Goal: Information Seeking & Learning: Compare options

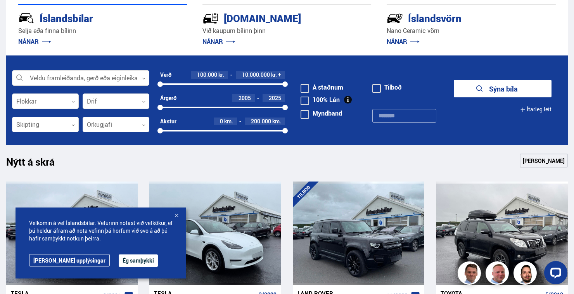
scroll to position [208, 0]
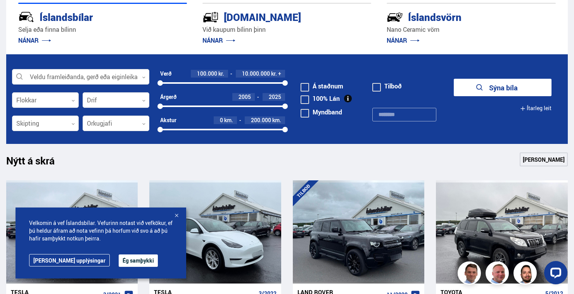
click at [121, 267] on button "Ég samþykki" at bounding box center [138, 260] width 39 height 12
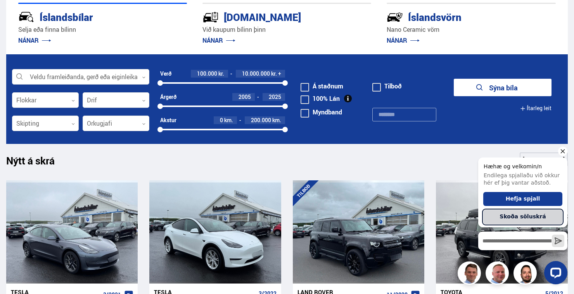
click at [525, 219] on button "Skoða söluskrá" at bounding box center [522, 217] width 79 height 14
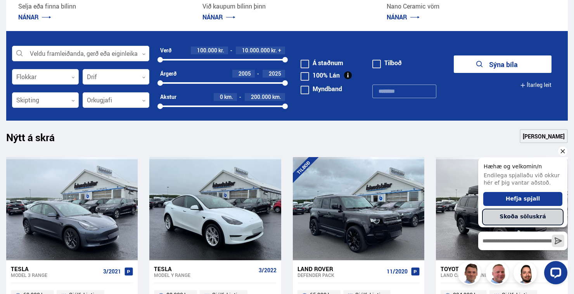
scroll to position [232, 0]
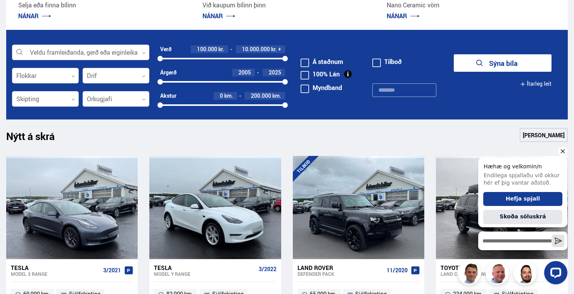
click at [564, 147] on icon "Hide greeting" at bounding box center [562, 151] width 9 height 9
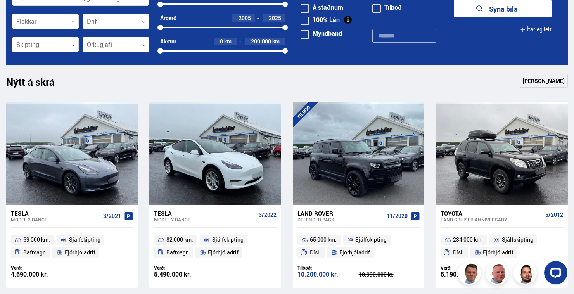
scroll to position [287, 0]
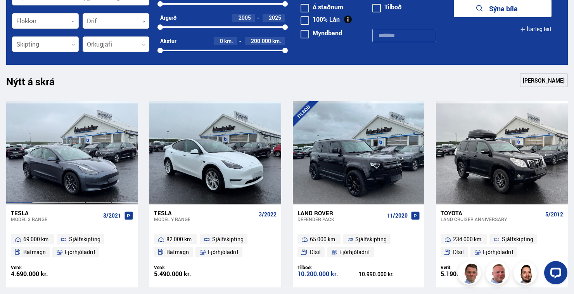
click at [71, 161] on div at bounding box center [72, 152] width 26 height 103
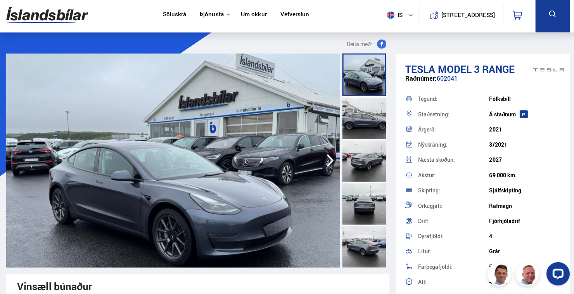
scroll to position [1, 0]
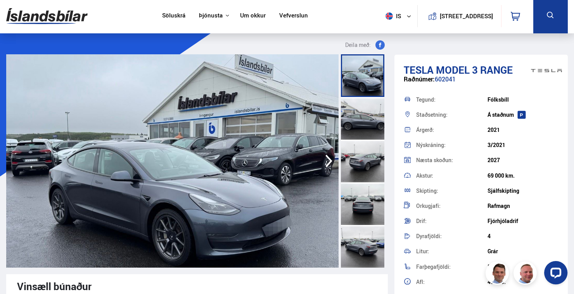
click at [259, 225] on img at bounding box center [172, 160] width 332 height 213
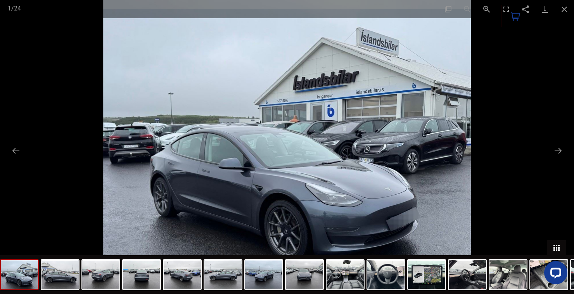
click at [555, 255] on button "Toggle thumbnails" at bounding box center [556, 247] width 19 height 15
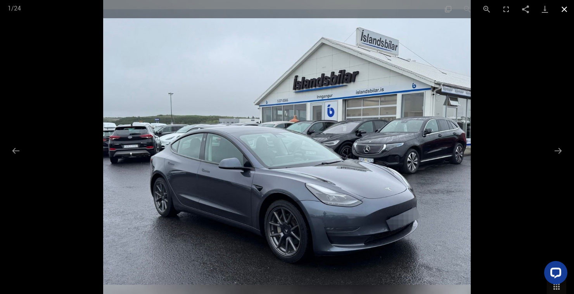
click at [566, 12] on button "Close gallery" at bounding box center [563, 9] width 19 height 18
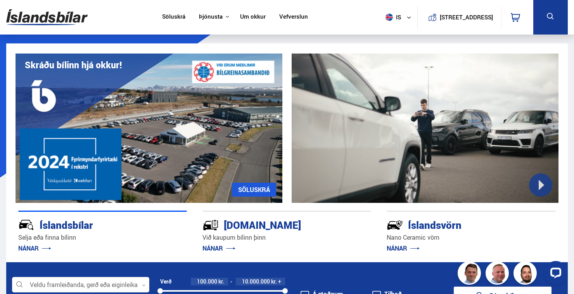
click at [169, 17] on link "Söluskrá" at bounding box center [173, 17] width 23 height 8
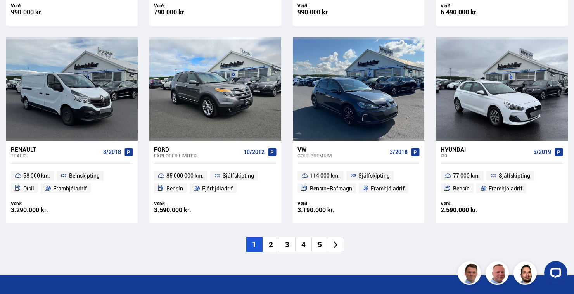
click at [337, 248] on icon at bounding box center [335, 244] width 9 height 9
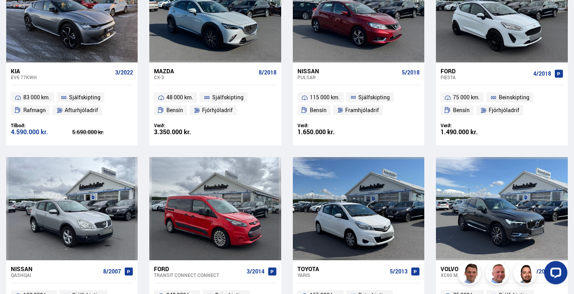
scroll to position [689, 0]
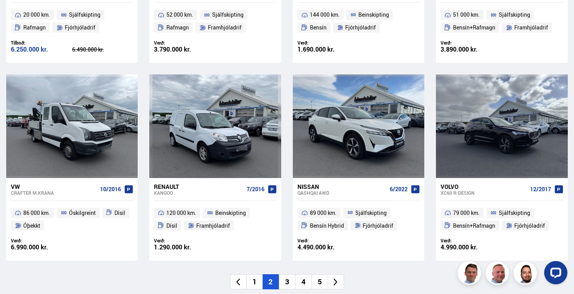
scroll to position [1120, 0]
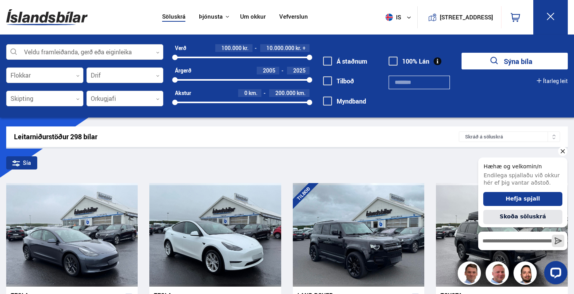
click at [553, 157] on div "Hæhæ og velkomin/n Endilega spjallaðu við okkur hér ef þig vantar aðstoð." at bounding box center [522, 173] width 89 height 32
click at [522, 217] on button "Skoða söluskrá" at bounding box center [522, 217] width 79 height 14
click at [562, 149] on icon "Hide greeting" at bounding box center [563, 151] width 4 height 4
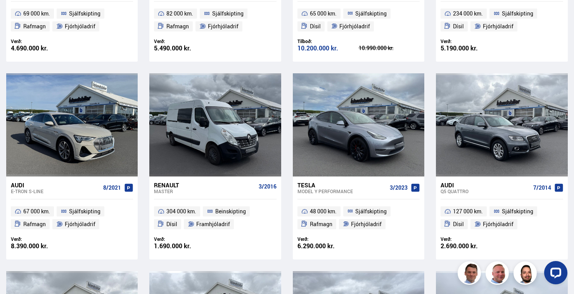
scroll to position [308, 0]
click at [526, 148] on div at bounding box center [528, 124] width 26 height 103
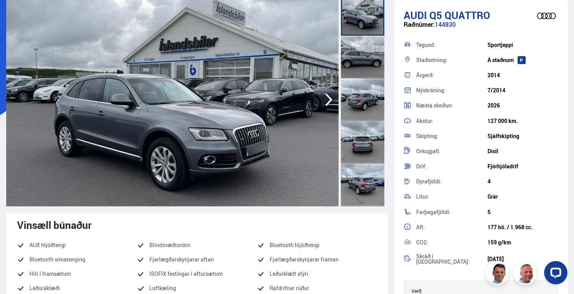
scroll to position [64, 0]
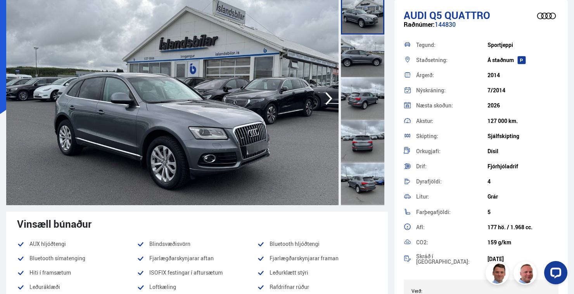
click at [282, 168] on img at bounding box center [172, 98] width 332 height 213
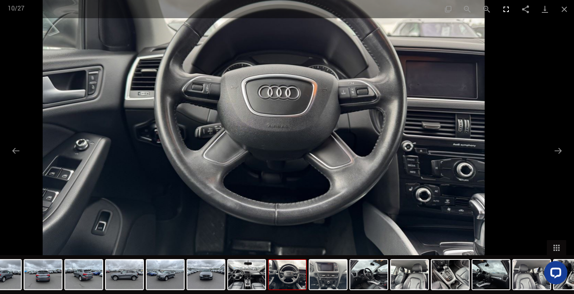
click at [506, 11] on button "Toggle fullscreen" at bounding box center [505, 9] width 19 height 18
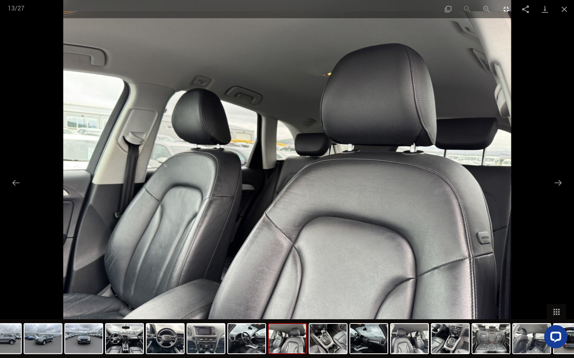
click at [504, 13] on button "Toggle fullscreen" at bounding box center [505, 9] width 19 height 18
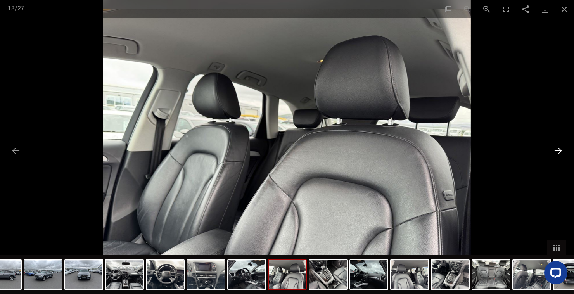
click at [554, 152] on button "Next slide" at bounding box center [558, 150] width 16 height 15
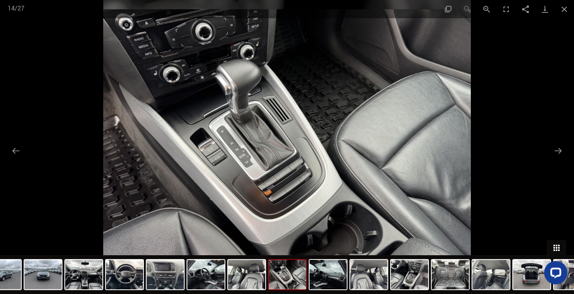
click at [558, 250] on button "Toggle thumbnails" at bounding box center [556, 247] width 19 height 15
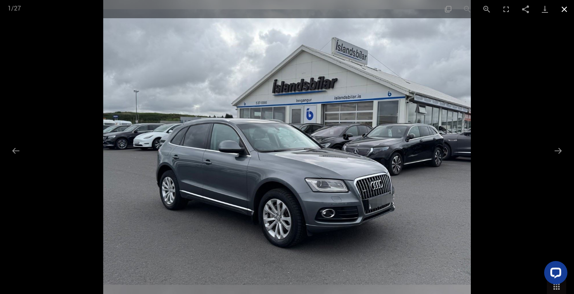
click at [564, 9] on button "Close gallery" at bounding box center [563, 9] width 19 height 18
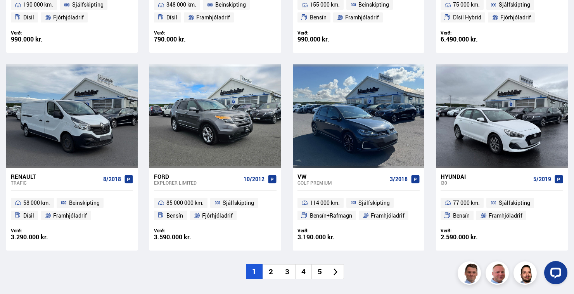
scroll to position [1108, 0]
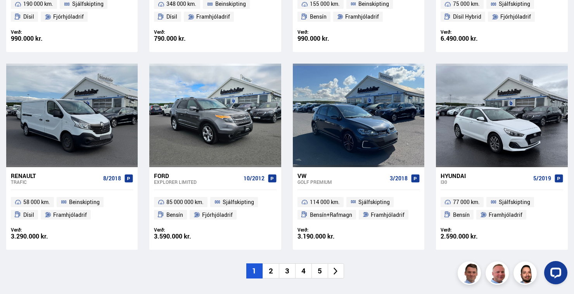
click at [340, 272] on icon at bounding box center [335, 271] width 9 height 9
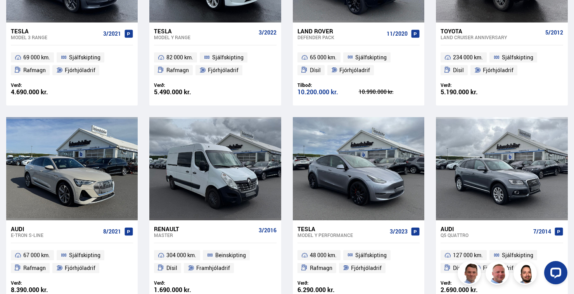
scroll to position [22, 0]
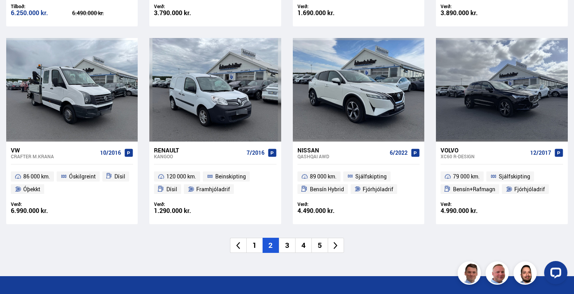
scroll to position [1143, 0]
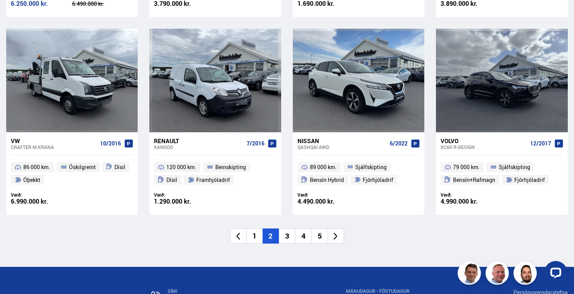
click at [338, 235] on icon at bounding box center [335, 236] width 9 height 9
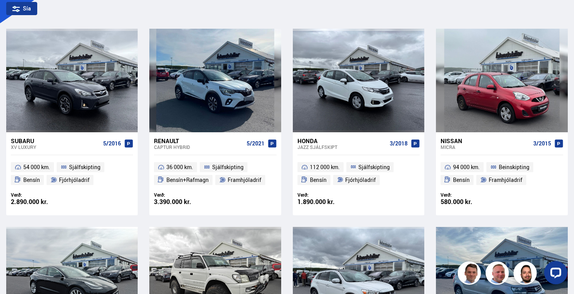
scroll to position [1, 0]
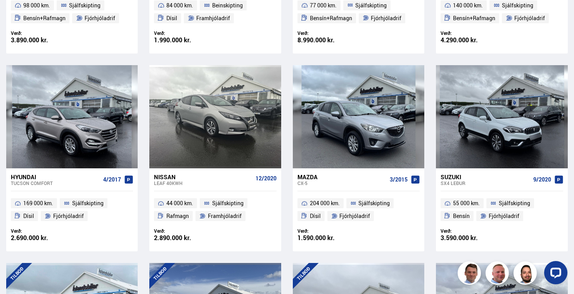
scroll to position [516, 0]
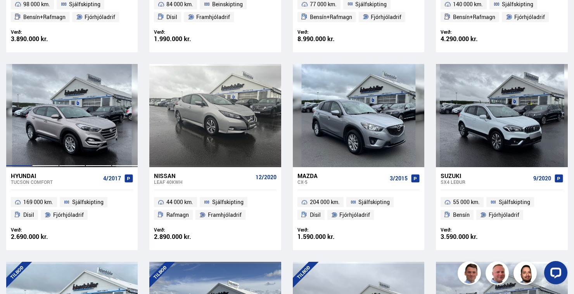
click at [82, 133] on div at bounding box center [72, 115] width 26 height 103
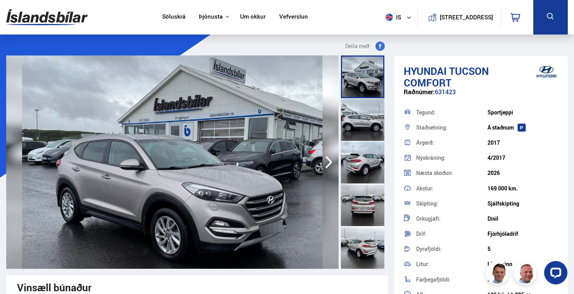
click at [328, 167] on icon "button" at bounding box center [329, 162] width 16 height 19
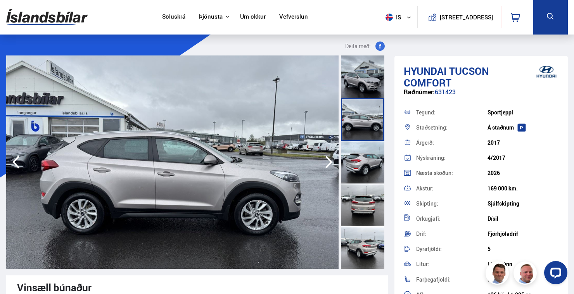
click at [336, 163] on icon "button" at bounding box center [329, 162] width 16 height 19
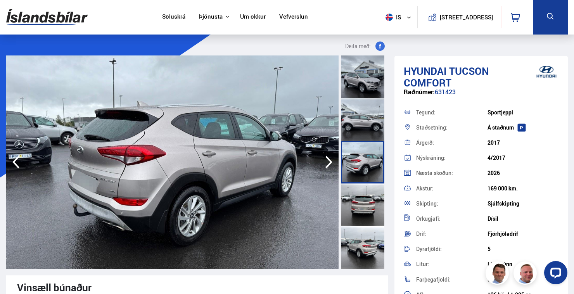
click at [323, 167] on icon "button" at bounding box center [329, 162] width 16 height 19
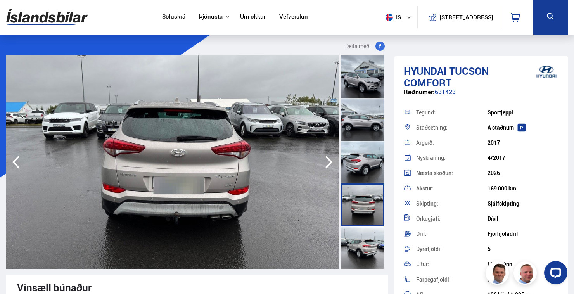
click at [329, 165] on icon "button" at bounding box center [328, 162] width 7 height 13
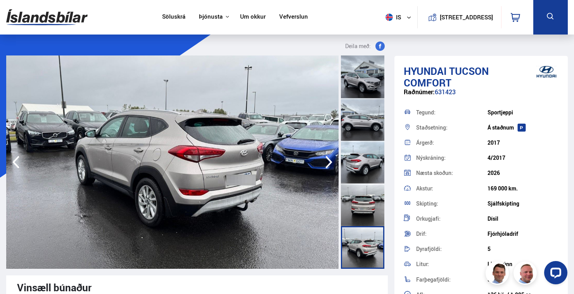
click at [326, 169] on icon "button" at bounding box center [329, 162] width 16 height 19
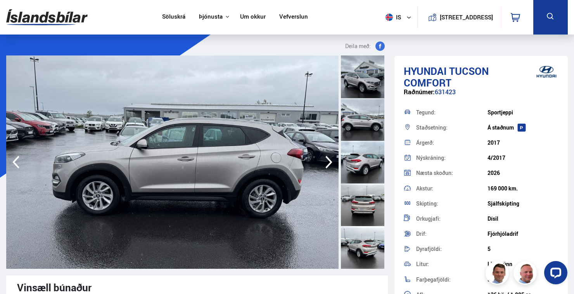
click at [328, 166] on icon "button" at bounding box center [329, 162] width 16 height 19
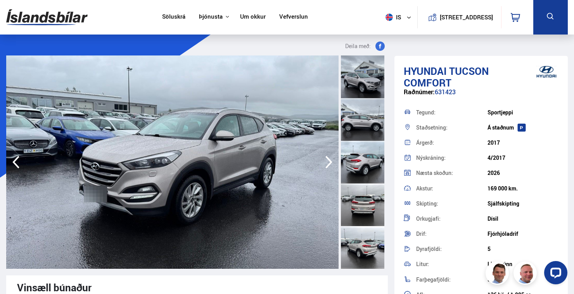
click at [331, 167] on icon "button" at bounding box center [329, 162] width 16 height 19
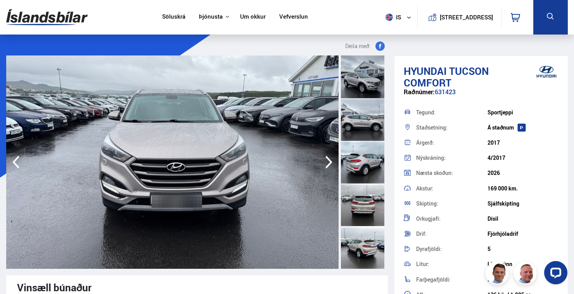
click at [332, 171] on img at bounding box center [172, 161] width 332 height 213
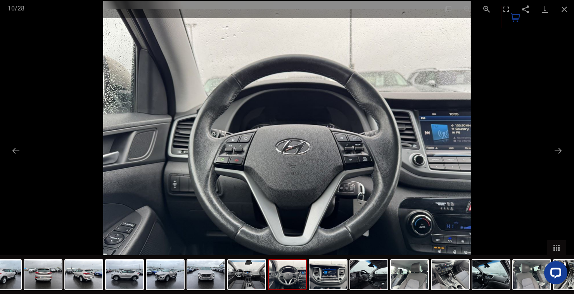
scroll to position [599, 0]
click at [567, 12] on button "Close gallery" at bounding box center [563, 9] width 19 height 18
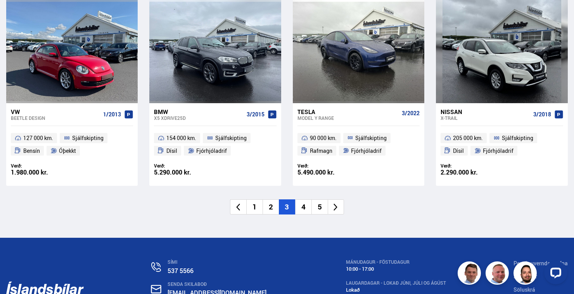
scroll to position [1215, 0]
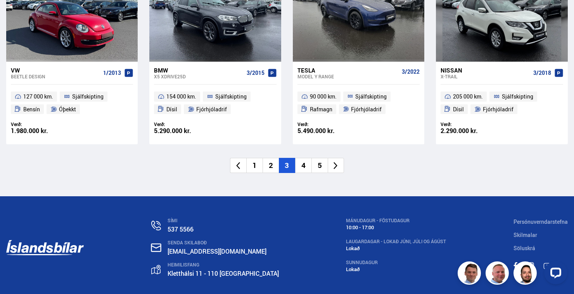
click at [339, 170] on icon at bounding box center [335, 165] width 9 height 9
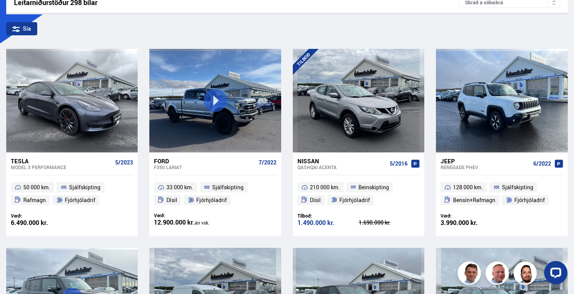
scroll to position [25, 0]
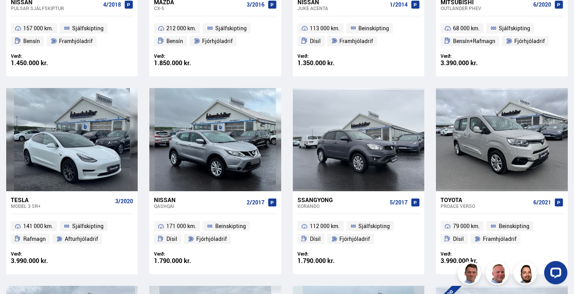
scroll to position [492, 0]
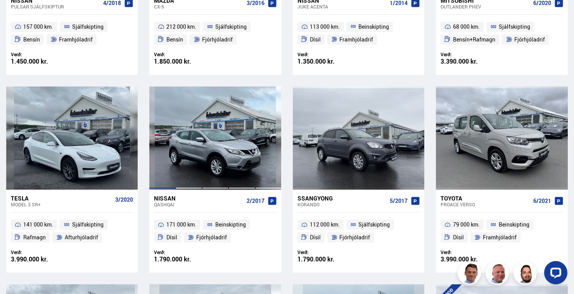
click at [232, 165] on div at bounding box center [241, 137] width 26 height 103
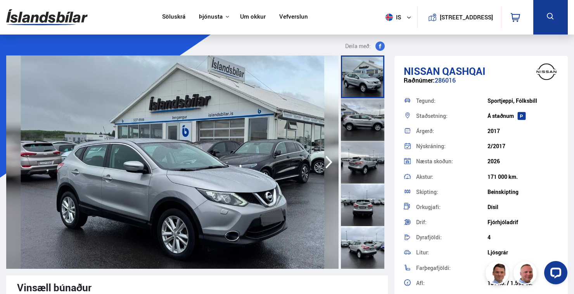
click at [328, 166] on icon "button" at bounding box center [328, 162] width 7 height 13
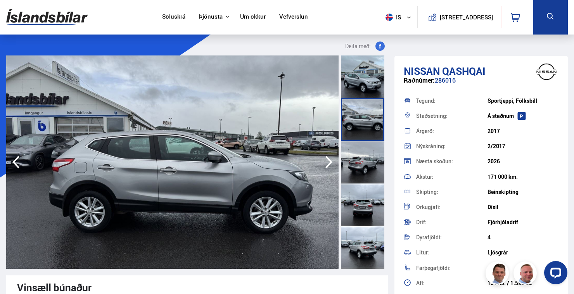
click at [326, 164] on icon "button" at bounding box center [329, 162] width 16 height 19
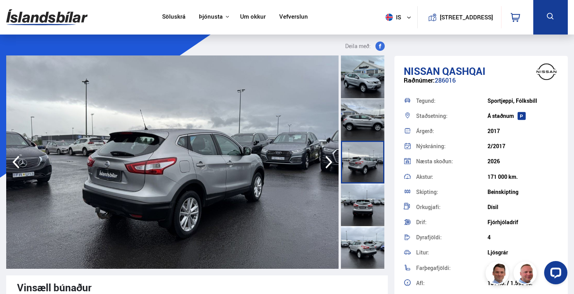
click at [325, 170] on icon "button" at bounding box center [329, 162] width 16 height 19
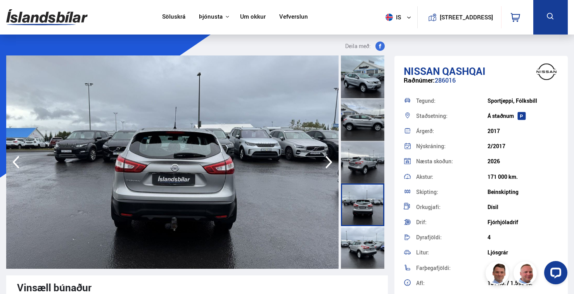
click at [326, 166] on icon "button" at bounding box center [329, 162] width 16 height 19
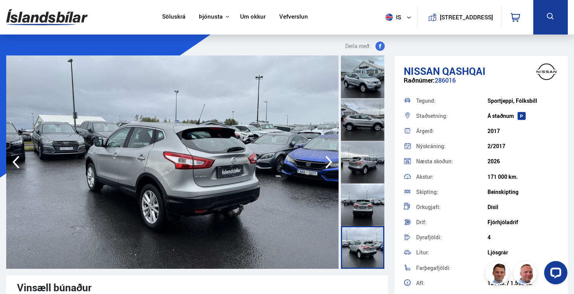
click at [329, 164] on icon "button" at bounding box center [328, 162] width 7 height 13
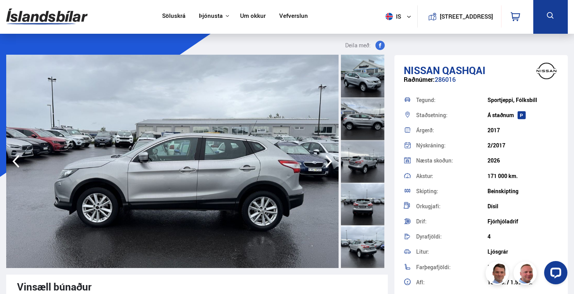
scroll to position [4, 0]
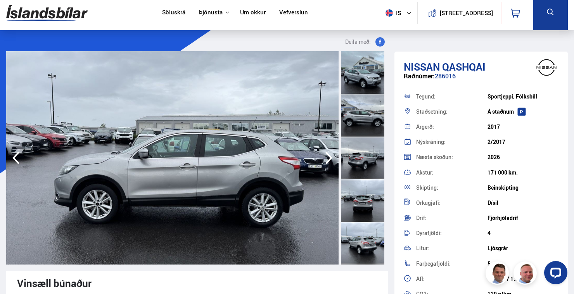
click at [329, 157] on icon "button" at bounding box center [329, 157] width 16 height 19
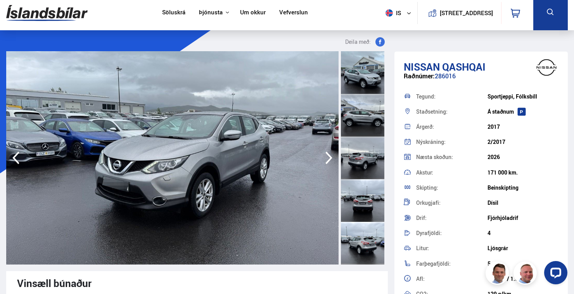
click at [328, 165] on icon "button" at bounding box center [329, 157] width 16 height 19
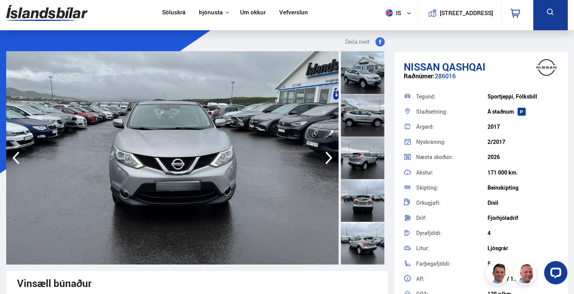
click at [327, 162] on icon "button" at bounding box center [328, 158] width 7 height 13
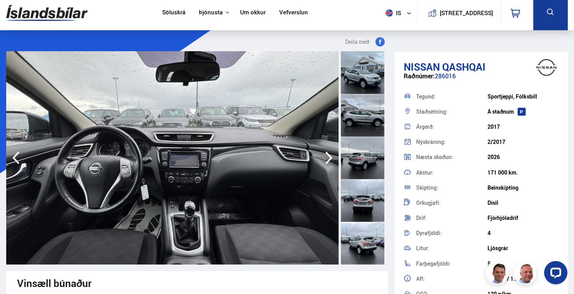
scroll to position [7, 0]
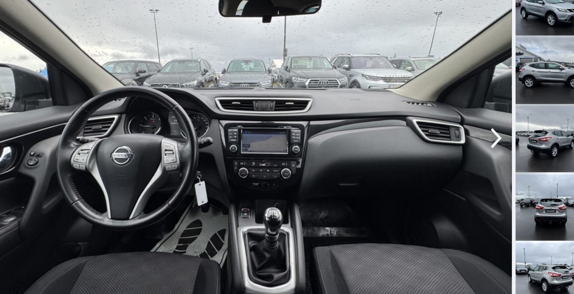
click at [327, 155] on icon "button" at bounding box center [329, 154] width 16 height 19
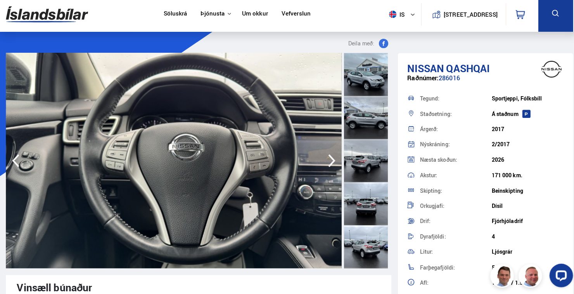
scroll to position [3, 0]
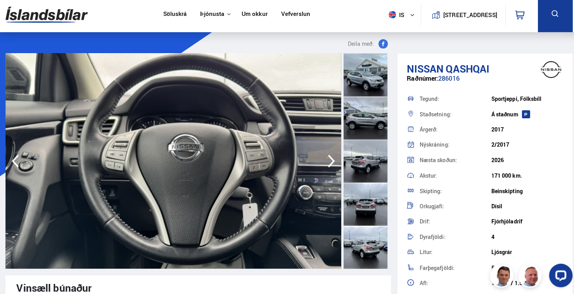
click at [327, 159] on icon "button" at bounding box center [329, 159] width 16 height 19
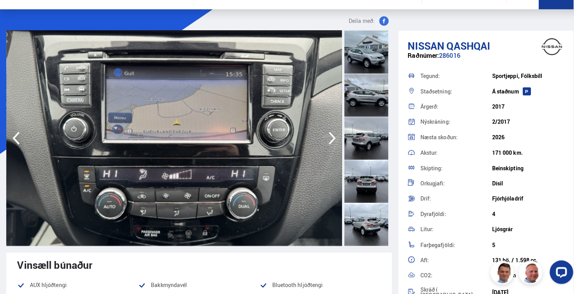
scroll to position [23, 0]
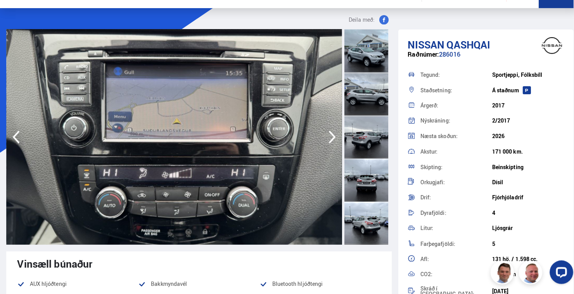
click at [326, 131] on icon "button" at bounding box center [329, 138] width 16 height 19
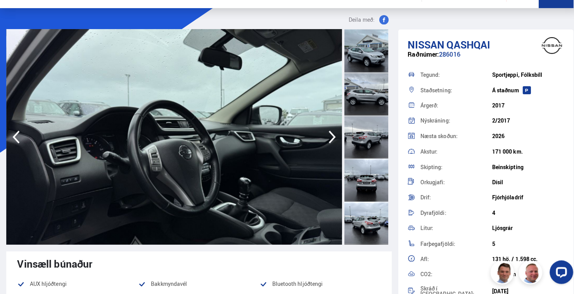
click at [323, 142] on icon "button" at bounding box center [329, 138] width 16 height 19
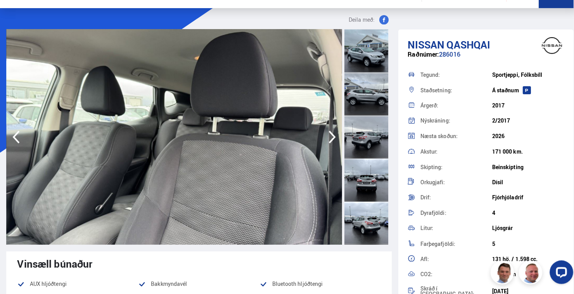
click at [327, 146] on icon "button" at bounding box center [329, 138] width 16 height 19
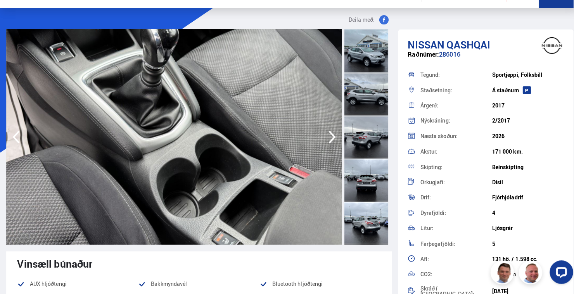
click at [325, 145] on icon "button" at bounding box center [329, 138] width 16 height 19
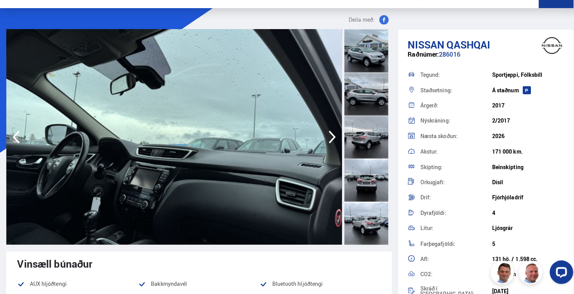
click at [326, 142] on icon "button" at bounding box center [329, 138] width 16 height 19
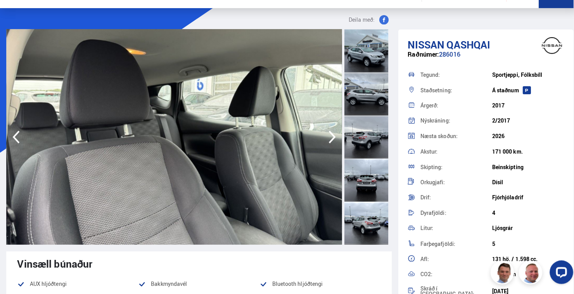
click at [327, 144] on icon "button" at bounding box center [328, 139] width 7 height 13
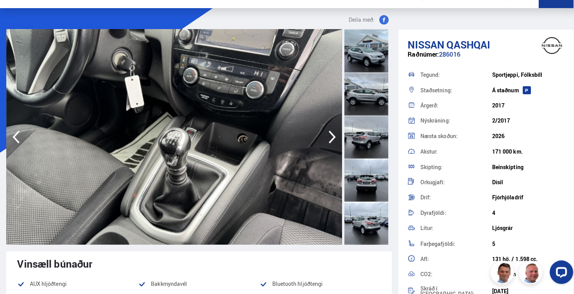
click at [326, 141] on icon "button" at bounding box center [329, 138] width 16 height 19
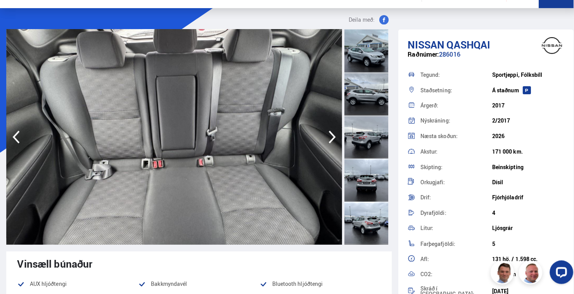
click at [329, 142] on icon "button" at bounding box center [329, 138] width 16 height 19
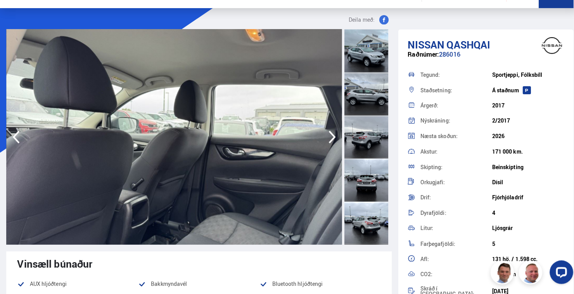
click at [328, 142] on icon "button" at bounding box center [328, 139] width 7 height 13
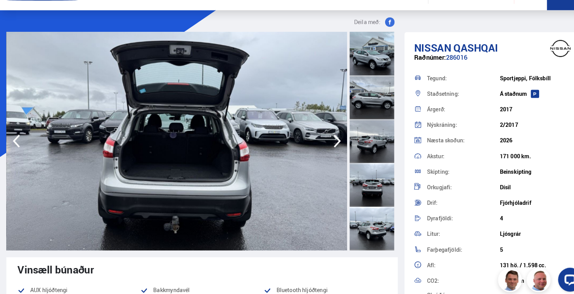
scroll to position [25, 0]
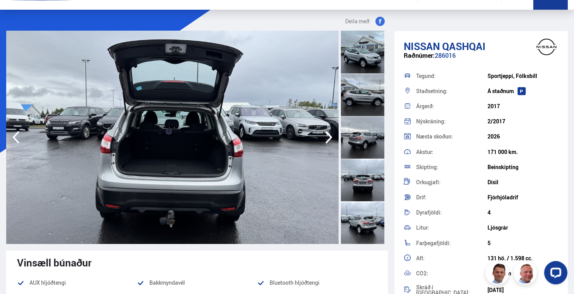
click at [333, 140] on icon "button" at bounding box center [329, 137] width 16 height 19
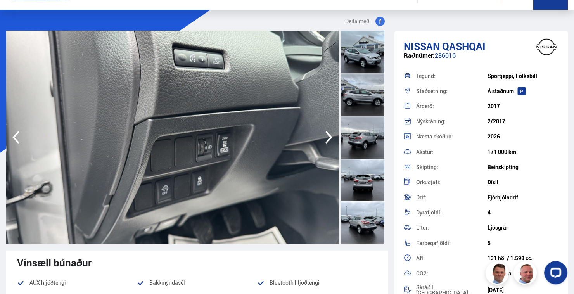
click at [326, 138] on icon "button" at bounding box center [329, 137] width 16 height 19
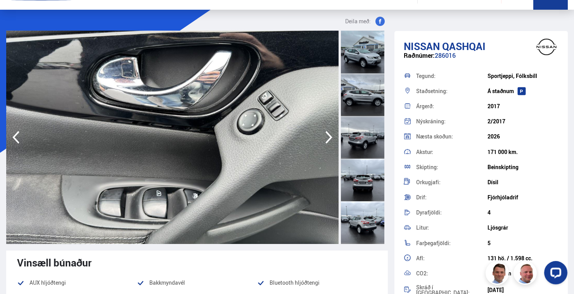
click at [327, 146] on icon "button" at bounding box center [329, 137] width 16 height 19
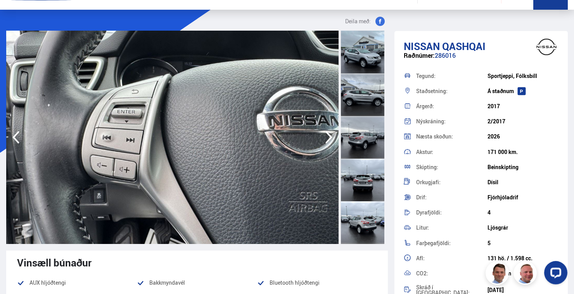
click at [329, 142] on icon "button" at bounding box center [329, 137] width 16 height 19
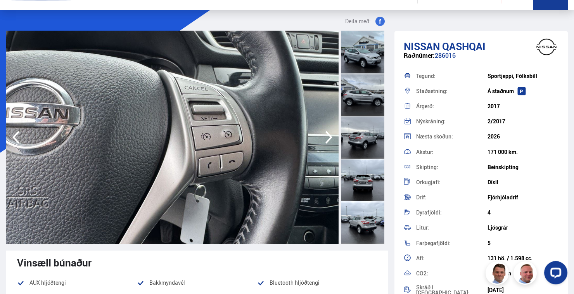
click at [326, 143] on icon "button" at bounding box center [329, 137] width 16 height 19
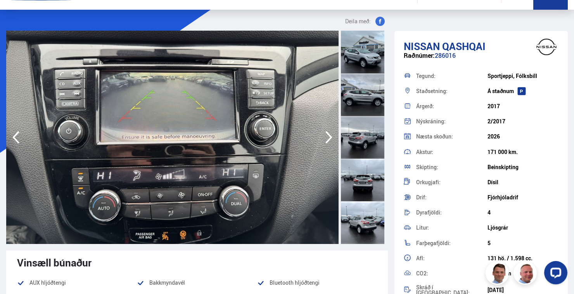
click at [328, 139] on icon "button" at bounding box center [329, 137] width 16 height 19
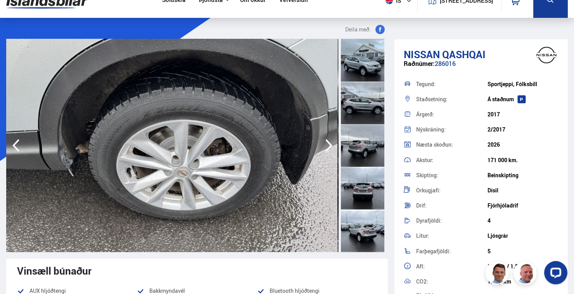
scroll to position [12, 0]
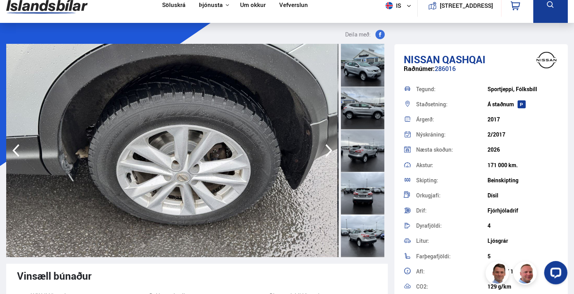
click at [331, 147] on icon "button" at bounding box center [329, 150] width 16 height 19
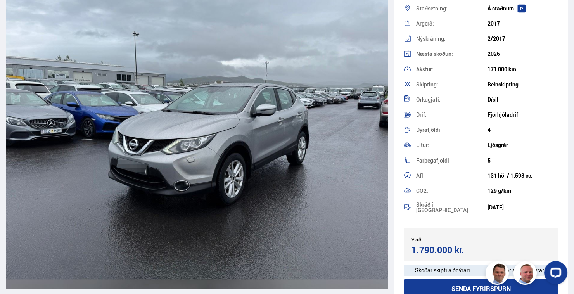
scroll to position [2708, 0]
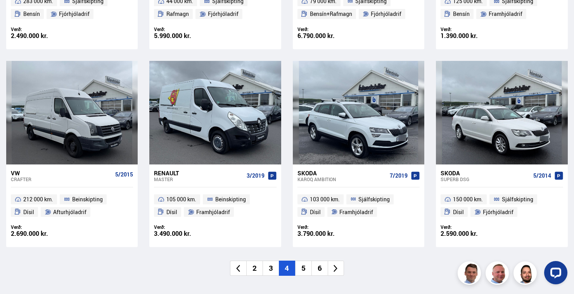
scroll to position [1112, 0]
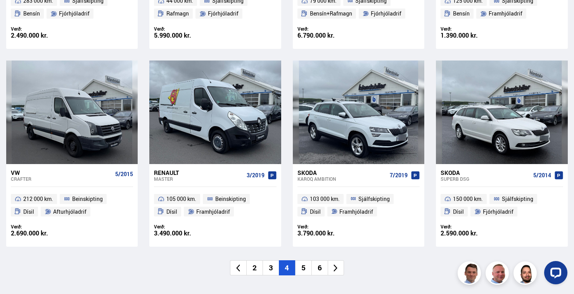
click at [335, 271] on icon at bounding box center [335, 268] width 9 height 9
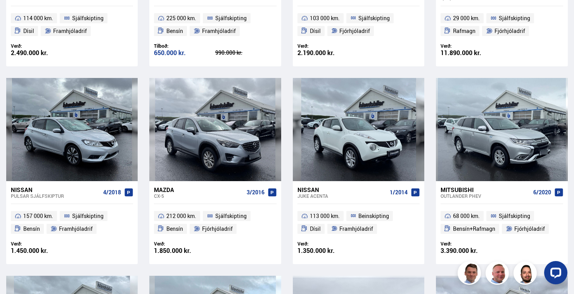
scroll to position [136, 0]
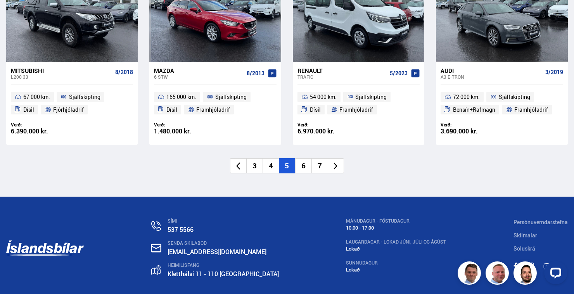
scroll to position [1214, 0]
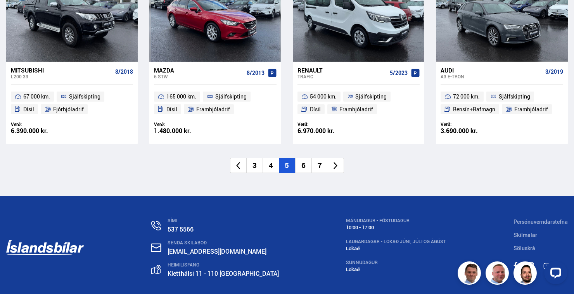
click at [340, 168] on li at bounding box center [336, 165] width 16 height 15
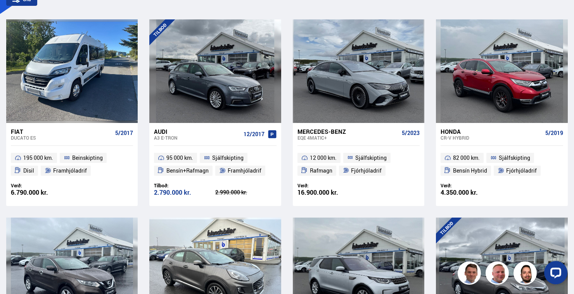
scroll to position [46, 0]
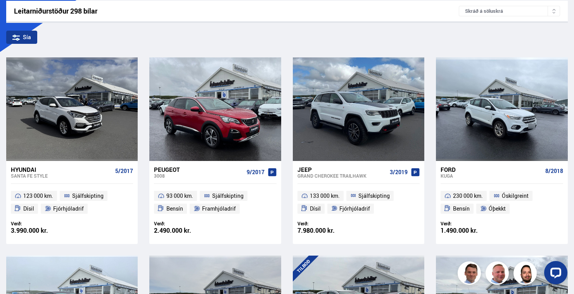
scroll to position [126, 0]
click at [107, 119] on div at bounding box center [98, 108] width 26 height 103
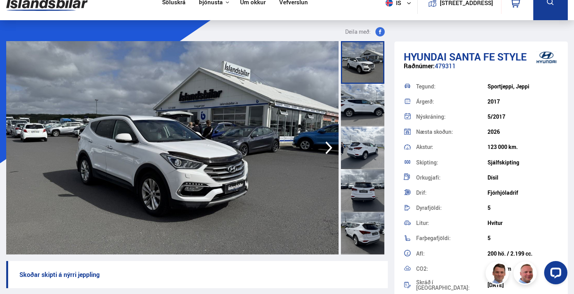
scroll to position [14, 0]
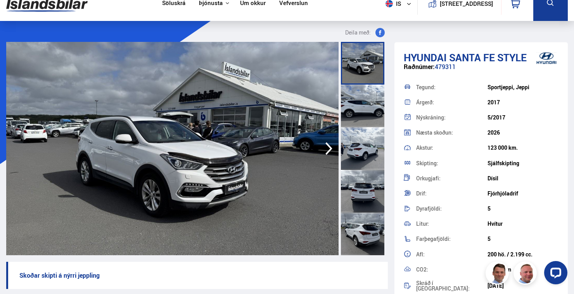
click at [331, 153] on icon "button" at bounding box center [329, 148] width 16 height 19
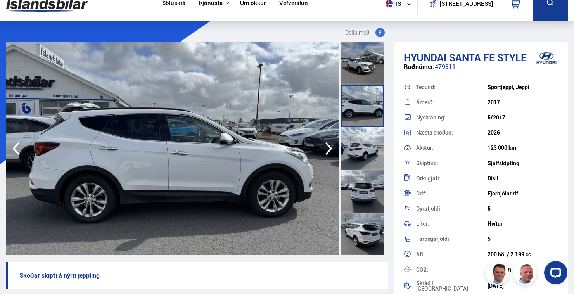
click at [328, 153] on icon "button" at bounding box center [329, 148] width 16 height 19
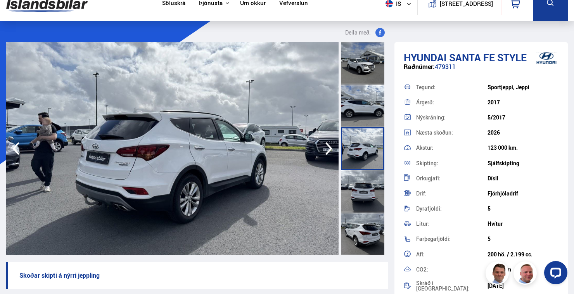
click at [331, 155] on icon "button" at bounding box center [329, 148] width 16 height 19
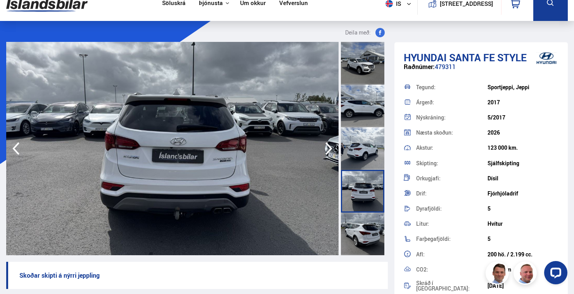
click at [328, 159] on img at bounding box center [172, 148] width 332 height 213
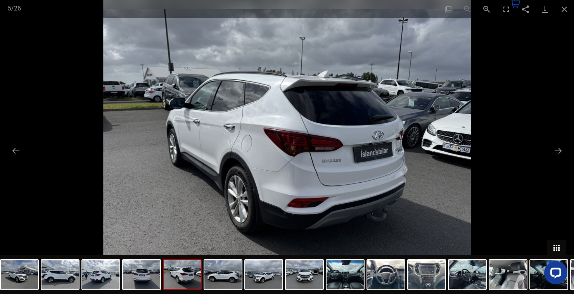
click at [553, 246] on button "Toggle thumbnails" at bounding box center [556, 247] width 19 height 15
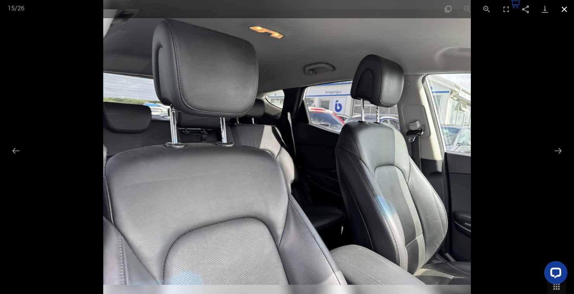
click at [567, 17] on button "Close gallery" at bounding box center [563, 9] width 19 height 18
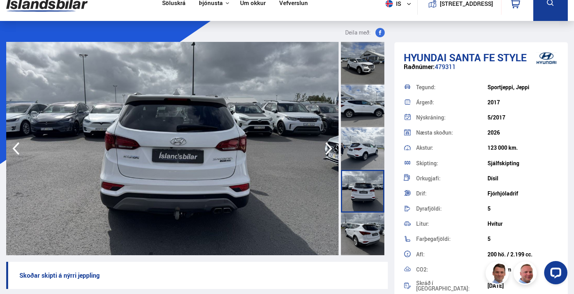
click at [567, 10] on button "Close gallery" at bounding box center [563, 9] width 19 height 18
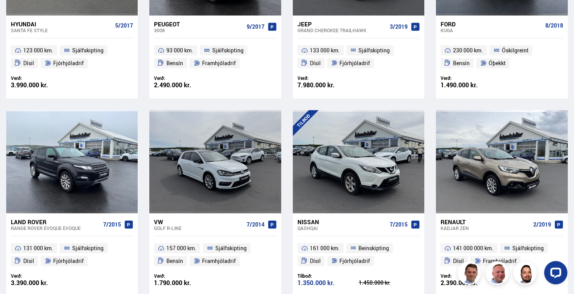
scroll to position [271, 0]
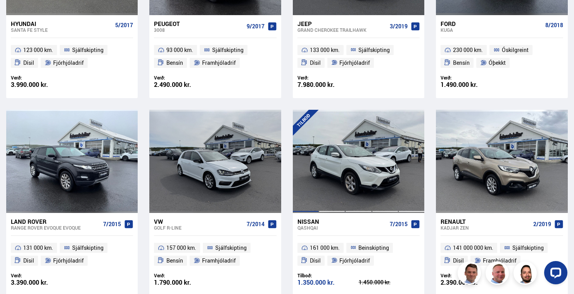
click at [390, 182] on div at bounding box center [385, 161] width 26 height 103
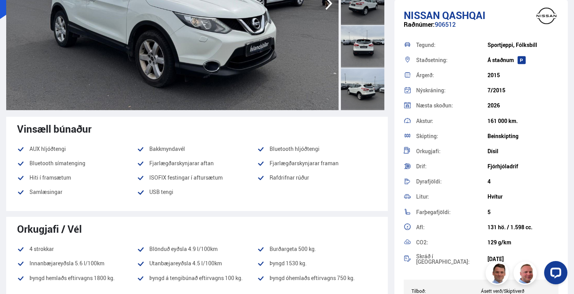
scroll to position [159, 0]
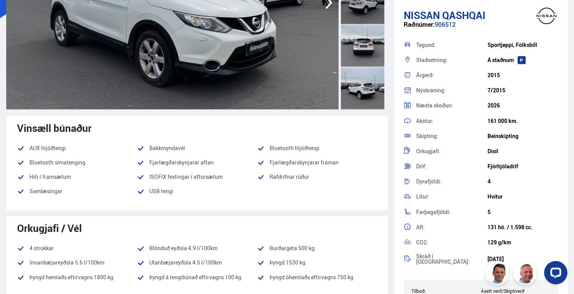
click at [371, 238] on div "Orkugjafi / Vél 4 strokkar Blönduð eyðsla 4.9 l/100km Burðargeta 500 kg. Innanb…" at bounding box center [196, 256] width 381 height 80
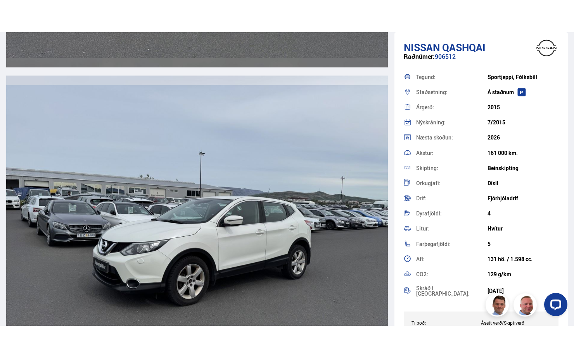
scroll to position [2588, 0]
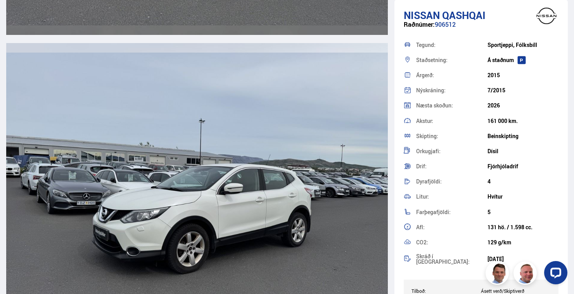
click at [255, 218] on img at bounding box center [196, 195] width 381 height 305
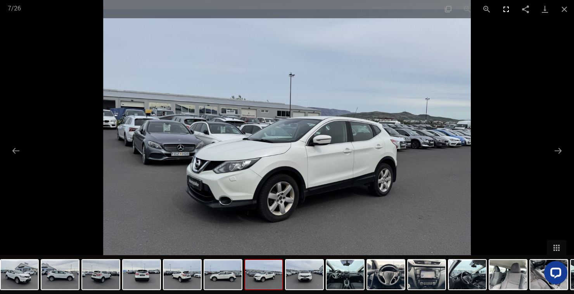
click at [503, 11] on button "Toggle fullscreen" at bounding box center [505, 9] width 19 height 18
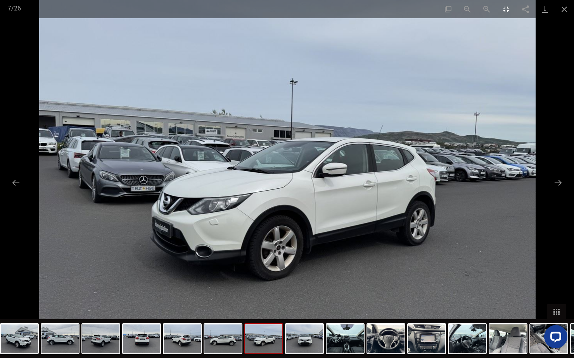
scroll to position [2584, 0]
click at [560, 184] on button "Next slide" at bounding box center [558, 182] width 16 height 15
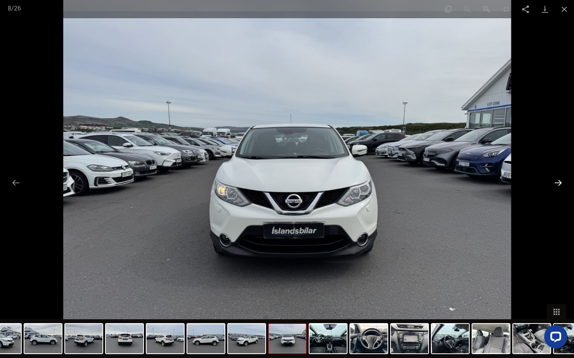
click at [558, 185] on button "Next slide" at bounding box center [558, 182] width 16 height 15
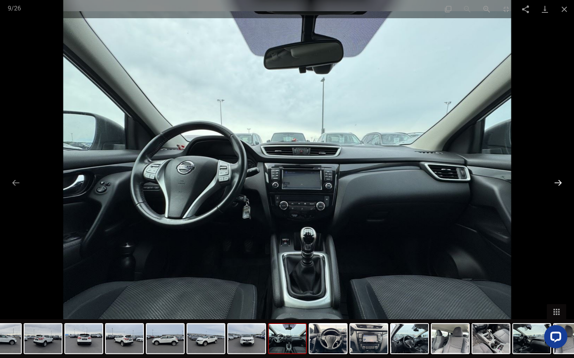
click at [556, 186] on button "Next slide" at bounding box center [558, 182] width 16 height 15
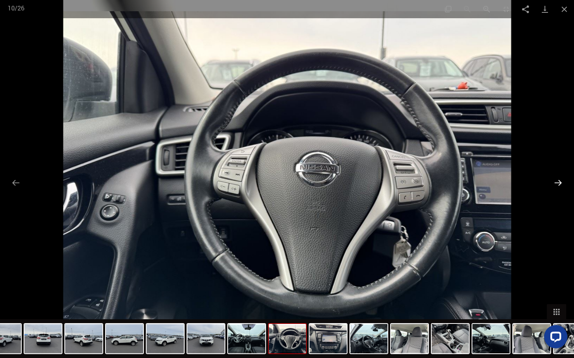
click at [554, 185] on button "Next slide" at bounding box center [558, 182] width 16 height 15
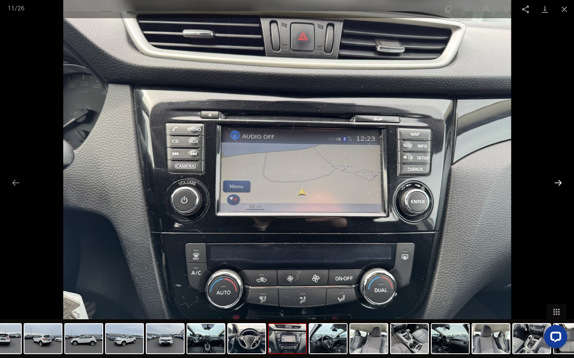
click at [554, 186] on button "Next slide" at bounding box center [558, 182] width 16 height 15
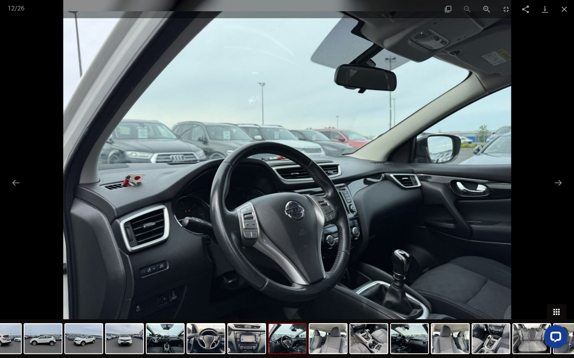
click at [556, 293] on button "Toggle thumbnails" at bounding box center [556, 311] width 19 height 15
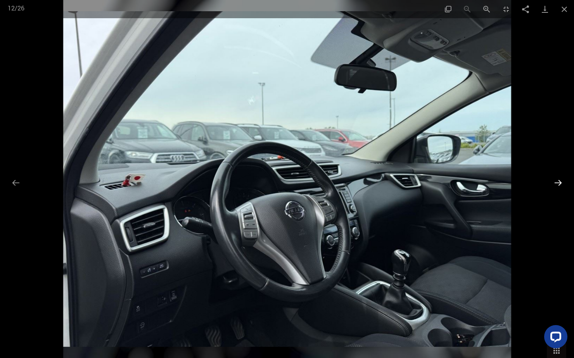
click at [556, 185] on button "Next slide" at bounding box center [558, 182] width 16 height 15
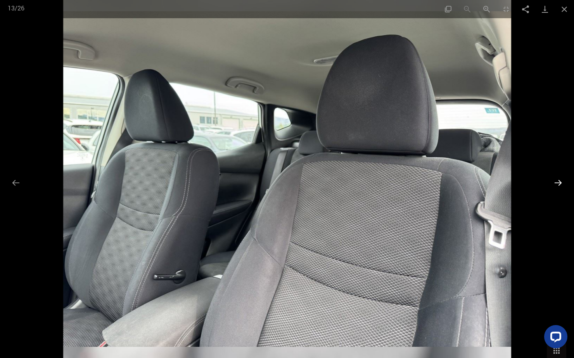
click at [556, 185] on button "Next slide" at bounding box center [558, 182] width 16 height 15
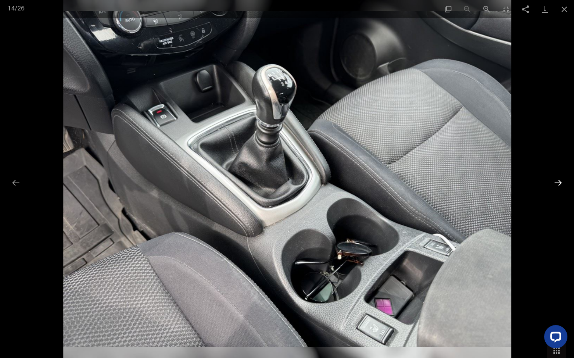
click at [557, 185] on button "Next slide" at bounding box center [558, 182] width 16 height 15
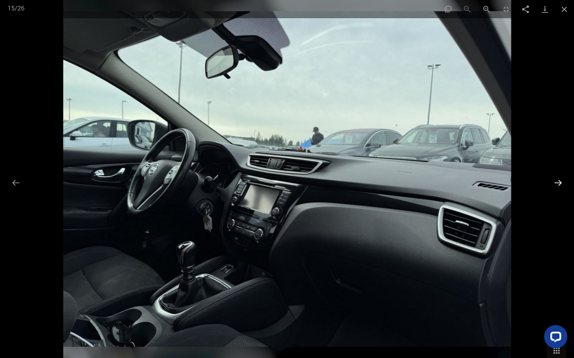
click at [556, 186] on button "Next slide" at bounding box center [558, 182] width 16 height 15
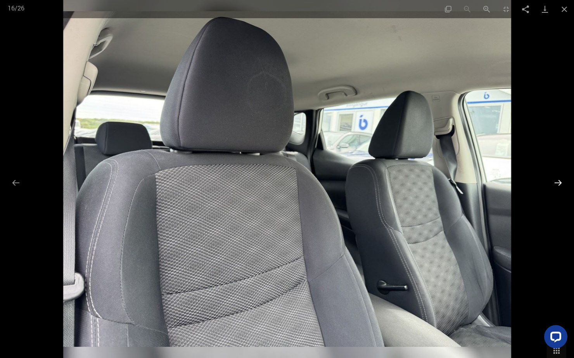
click at [556, 186] on button "Next slide" at bounding box center [558, 182] width 16 height 15
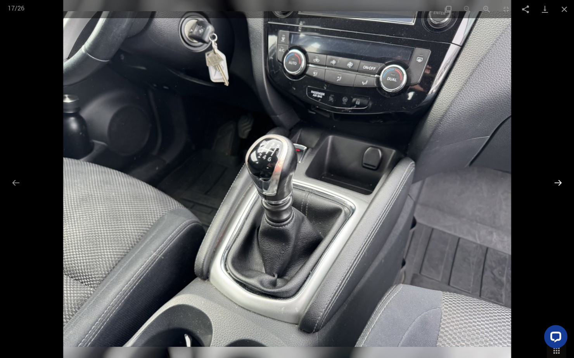
click at [556, 183] on button "Next slide" at bounding box center [558, 182] width 16 height 15
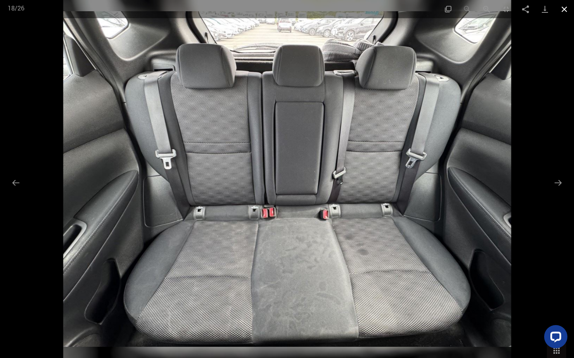
click at [561, 12] on button "Close gallery" at bounding box center [563, 9] width 19 height 18
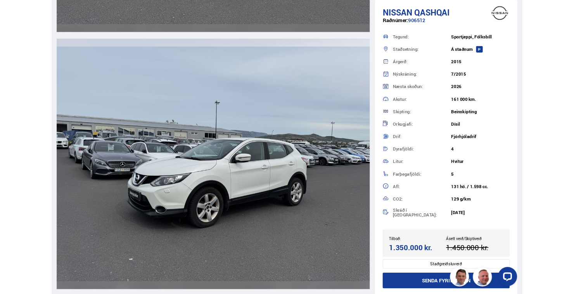
scroll to position [2588, 0]
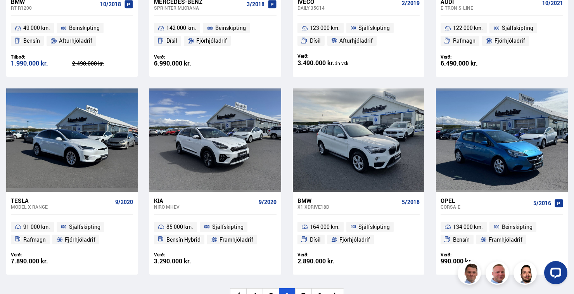
scroll to position [1085, 0]
click at [340, 293] on li at bounding box center [336, 295] width 16 height 15
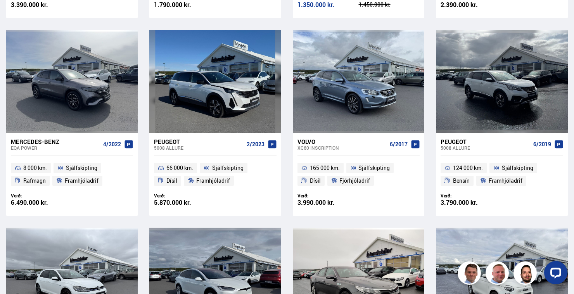
scroll to position [335, 0]
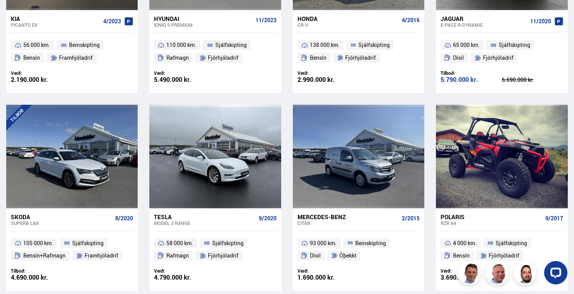
scroll to position [1081, 0]
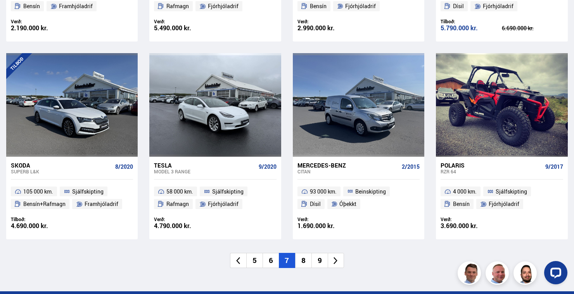
click at [340, 253] on li at bounding box center [336, 260] width 16 height 15
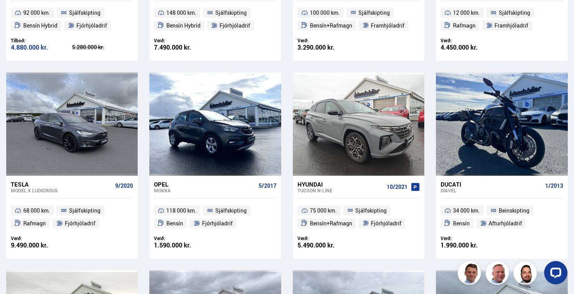
scroll to position [138, 0]
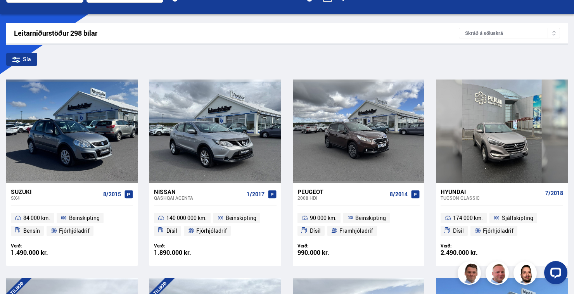
scroll to position [104, 0]
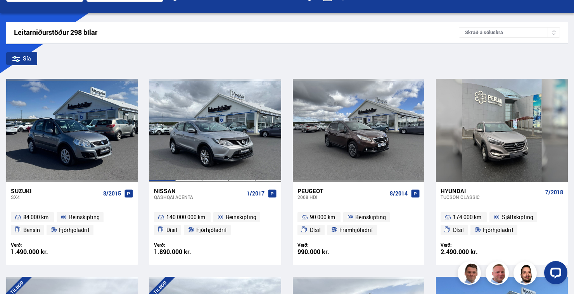
click at [233, 155] on div at bounding box center [241, 130] width 26 height 103
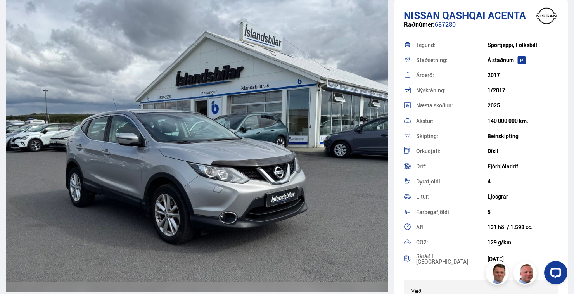
scroll to position [746, 0]
click at [300, 208] on img at bounding box center [196, 138] width 381 height 305
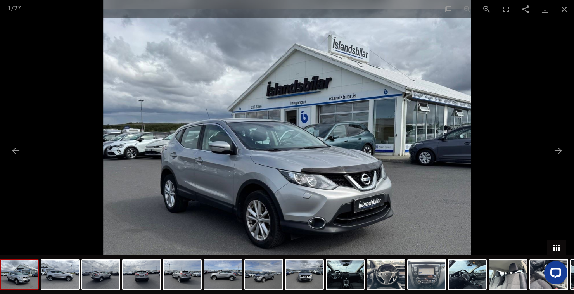
click at [554, 255] on button "Toggle thumbnails" at bounding box center [556, 247] width 19 height 15
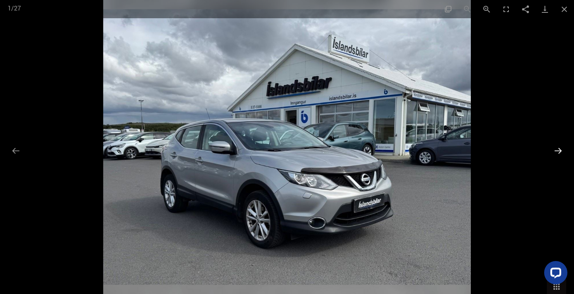
click at [558, 158] on button "Next slide" at bounding box center [558, 150] width 16 height 15
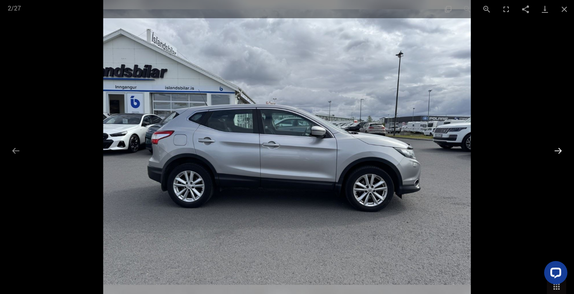
click at [559, 158] on button "Next slide" at bounding box center [558, 150] width 16 height 15
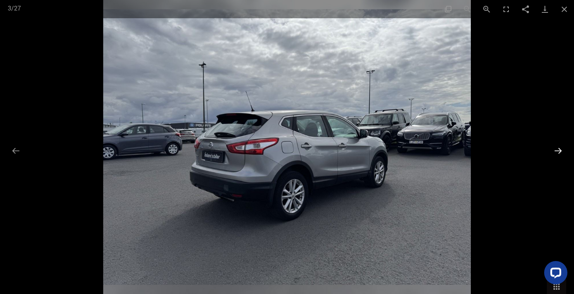
click at [556, 158] on button "Next slide" at bounding box center [558, 150] width 16 height 15
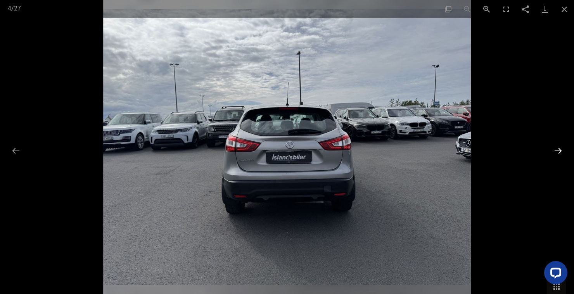
click at [557, 158] on button "Next slide" at bounding box center [558, 150] width 16 height 15
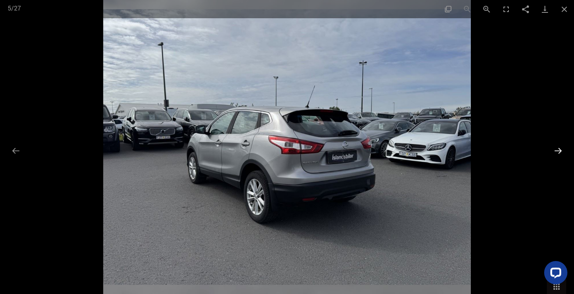
click at [552, 158] on button "Next slide" at bounding box center [558, 150] width 16 height 15
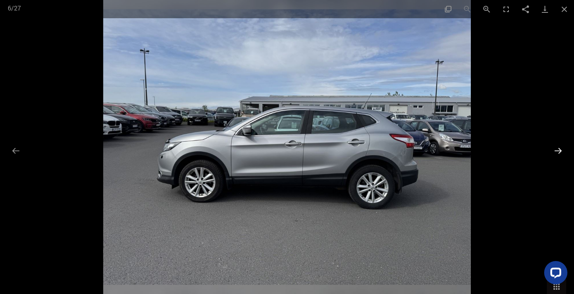
click at [557, 158] on button "Next slide" at bounding box center [558, 150] width 16 height 15
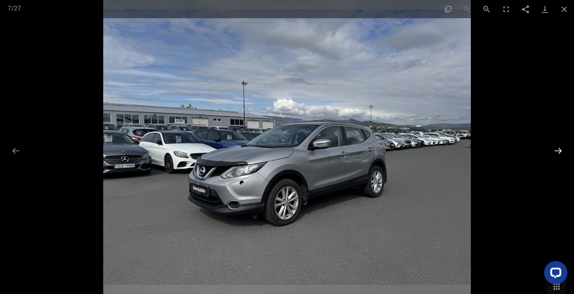
click at [556, 158] on button "Next slide" at bounding box center [558, 150] width 16 height 15
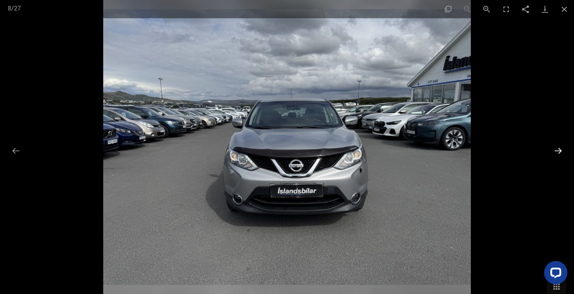
click at [554, 158] on button "Next slide" at bounding box center [558, 150] width 16 height 15
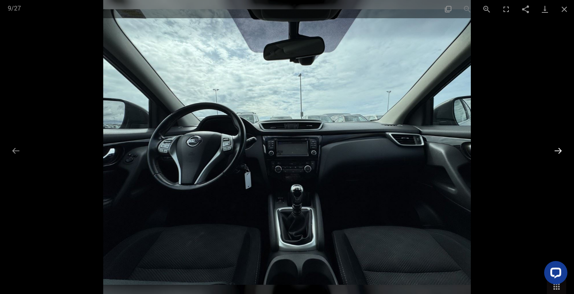
click at [552, 158] on button "Next slide" at bounding box center [558, 150] width 16 height 15
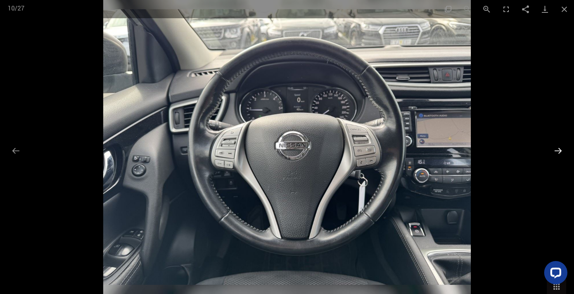
click at [557, 158] on button "Next slide" at bounding box center [558, 150] width 16 height 15
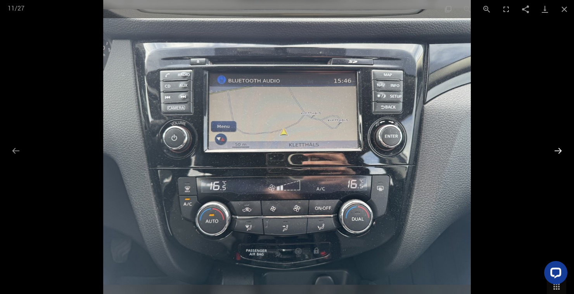
click at [557, 158] on button "Next slide" at bounding box center [558, 150] width 16 height 15
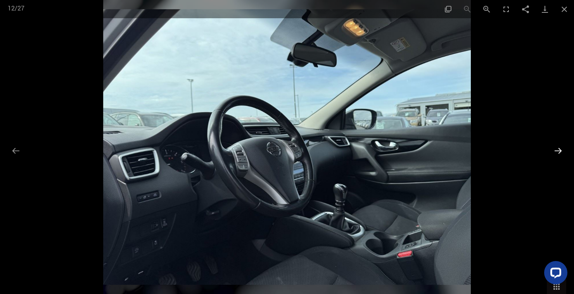
click at [551, 158] on button "Next slide" at bounding box center [558, 150] width 16 height 15
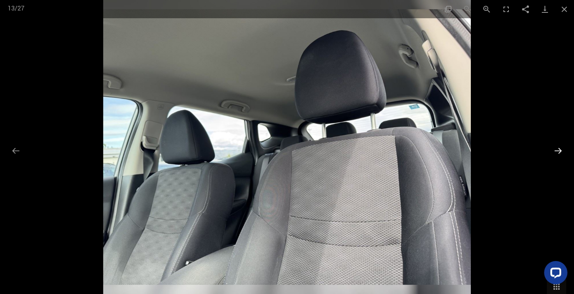
click at [551, 158] on button "Next slide" at bounding box center [558, 150] width 16 height 15
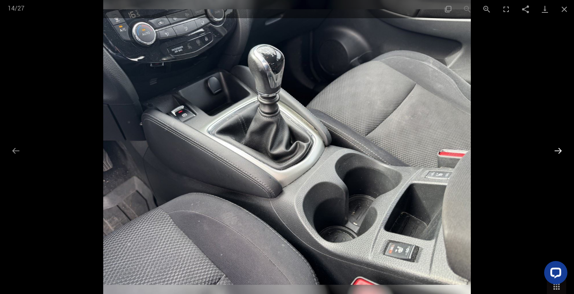
click at [557, 158] on button "Next slide" at bounding box center [558, 150] width 16 height 15
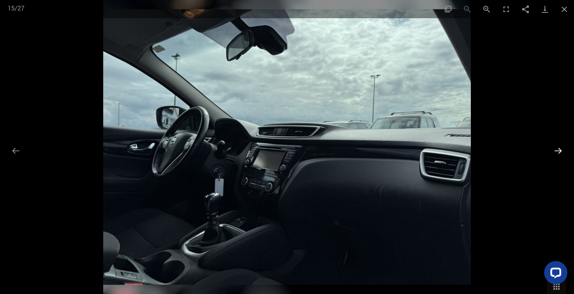
click at [553, 158] on button "Next slide" at bounding box center [558, 150] width 16 height 15
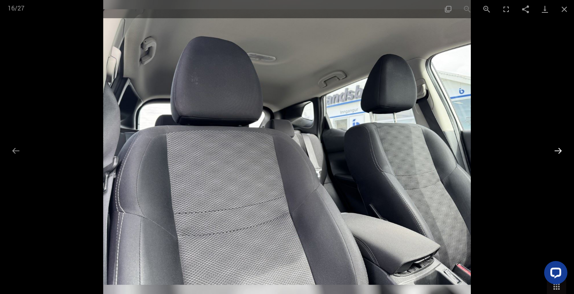
click at [557, 158] on button "Next slide" at bounding box center [558, 150] width 16 height 15
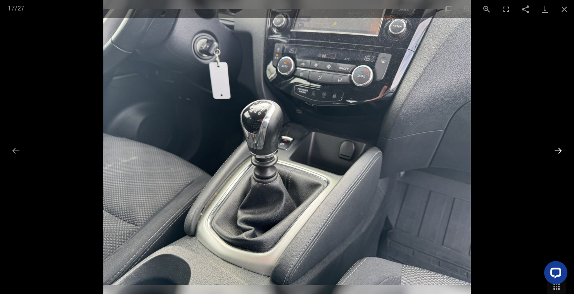
click at [556, 158] on button "Next slide" at bounding box center [558, 150] width 16 height 15
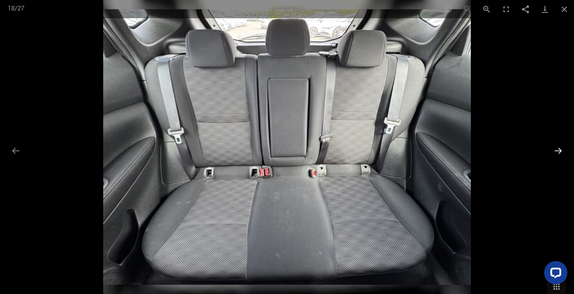
click at [552, 158] on button "Next slide" at bounding box center [558, 150] width 16 height 15
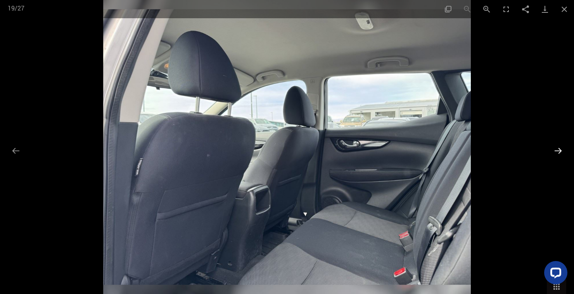
click at [554, 158] on button "Next slide" at bounding box center [558, 150] width 16 height 15
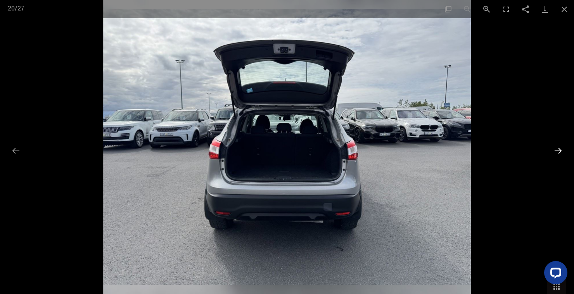
click at [558, 158] on button "Next slide" at bounding box center [558, 150] width 16 height 15
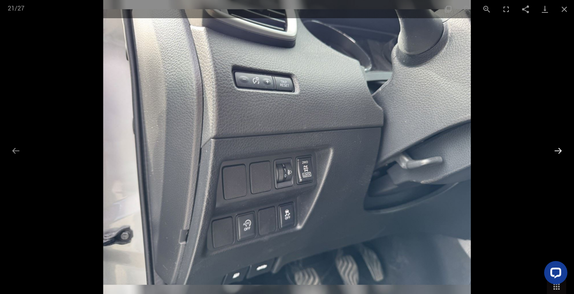
click at [558, 158] on button "Next slide" at bounding box center [558, 150] width 16 height 15
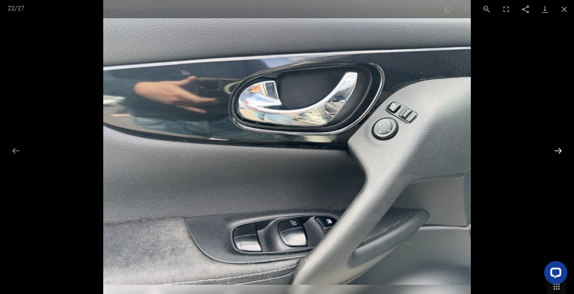
click at [556, 158] on button "Next slide" at bounding box center [558, 150] width 16 height 15
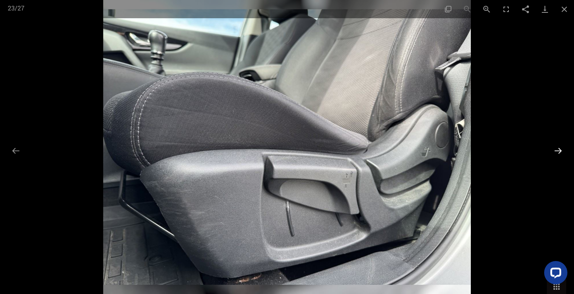
click at [558, 158] on button "Next slide" at bounding box center [558, 150] width 16 height 15
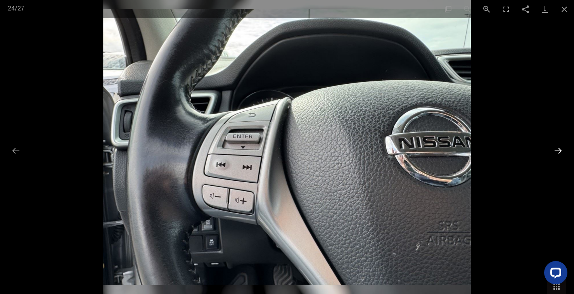
click at [558, 158] on button "Next slide" at bounding box center [558, 150] width 16 height 15
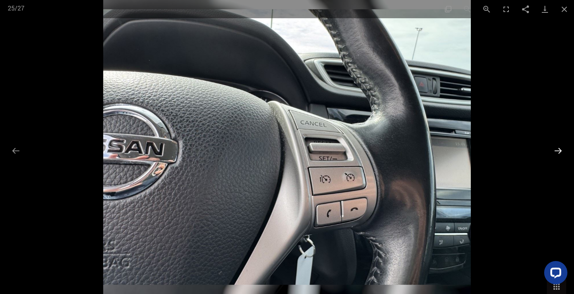
click at [552, 158] on button "Next slide" at bounding box center [558, 150] width 16 height 15
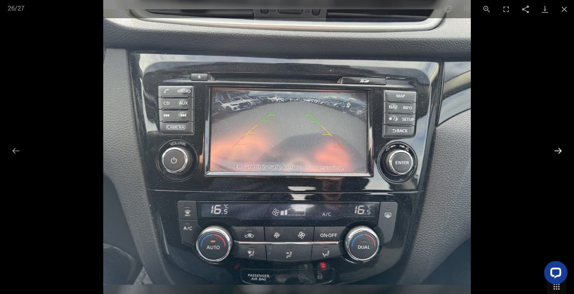
click at [555, 158] on button "Next slide" at bounding box center [558, 150] width 16 height 15
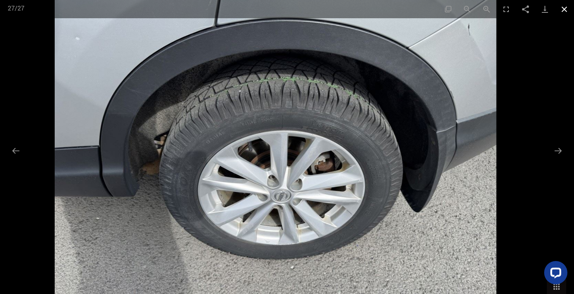
click at [563, 8] on button "Close gallery" at bounding box center [563, 9] width 19 height 18
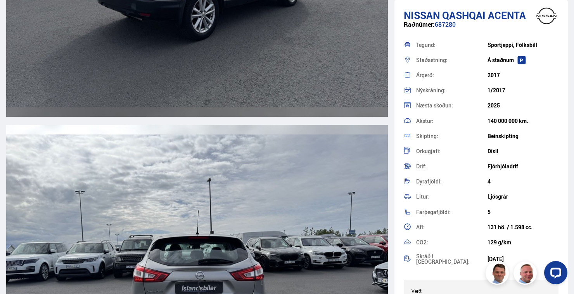
scroll to position [1543, 0]
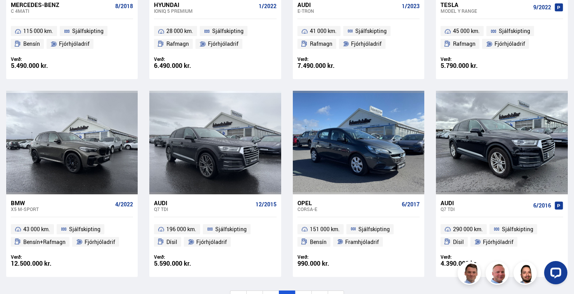
scroll to position [1082, 0]
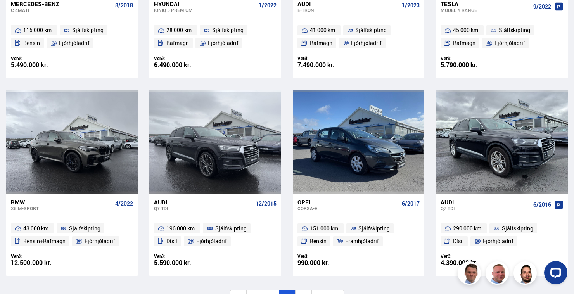
click at [338, 293] on icon at bounding box center [335, 297] width 9 height 9
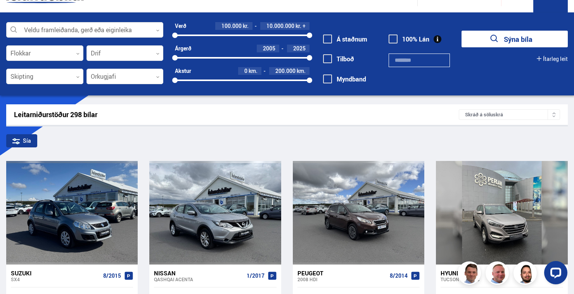
scroll to position [0, 0]
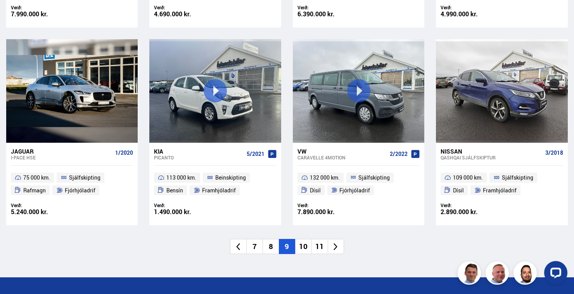
scroll to position [1133, 0]
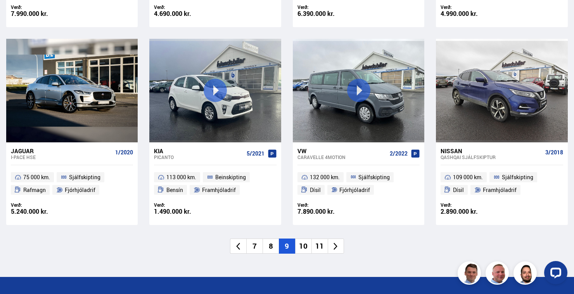
click at [336, 247] on icon at bounding box center [336, 246] width 4 height 7
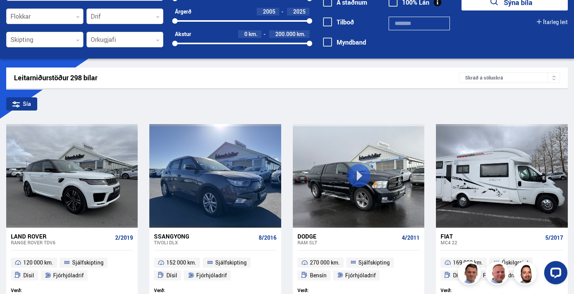
scroll to position [0, 0]
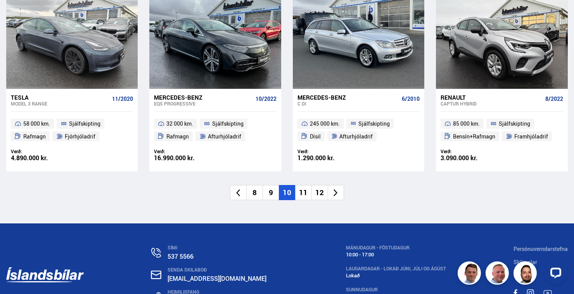
scroll to position [1188, 0]
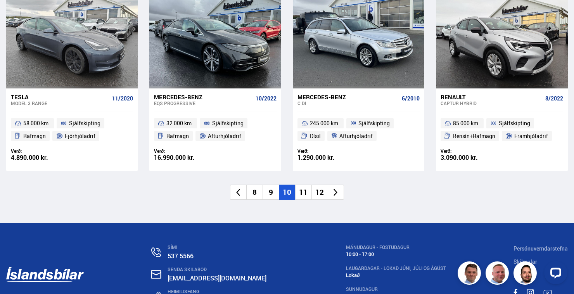
click at [337, 198] on li at bounding box center [336, 192] width 16 height 15
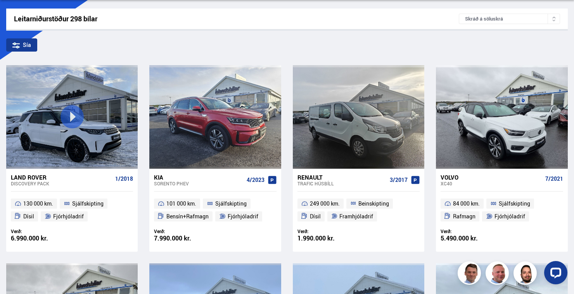
scroll to position [24, 0]
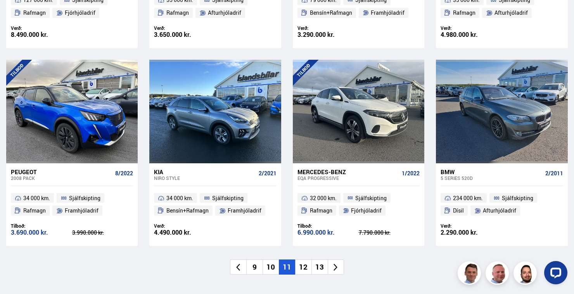
scroll to position [1127, 0]
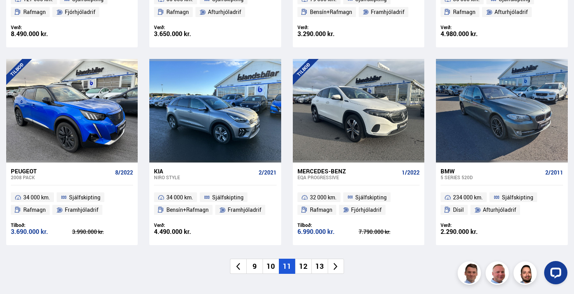
click at [338, 262] on icon at bounding box center [335, 266] width 9 height 9
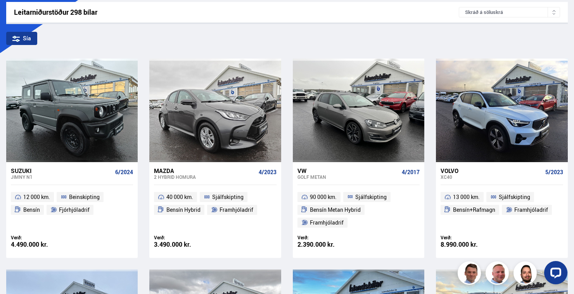
scroll to position [23, 0]
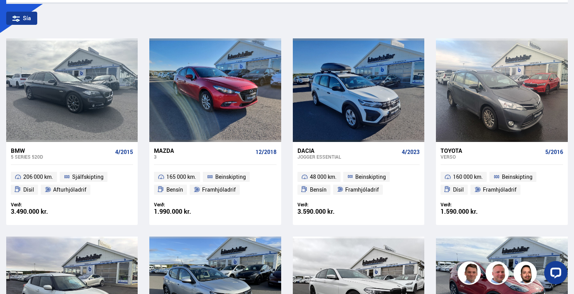
scroll to position [145, 0]
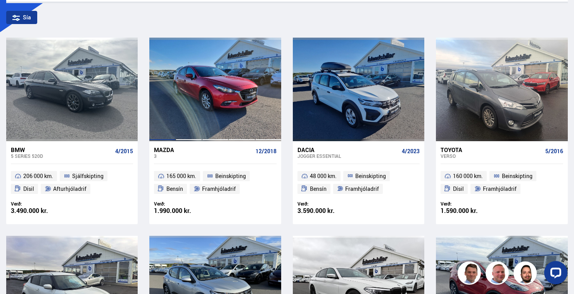
click at [243, 105] on div at bounding box center [241, 89] width 26 height 103
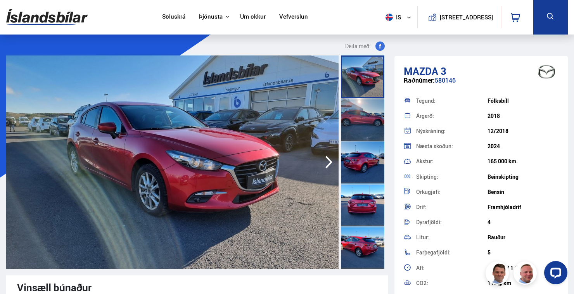
click at [332, 156] on icon "button" at bounding box center [329, 162] width 16 height 19
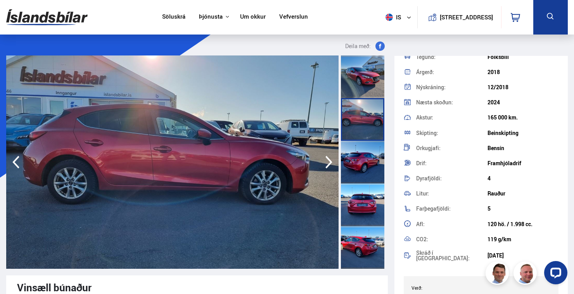
scroll to position [43, 0]
click at [326, 160] on icon "button" at bounding box center [329, 162] width 16 height 19
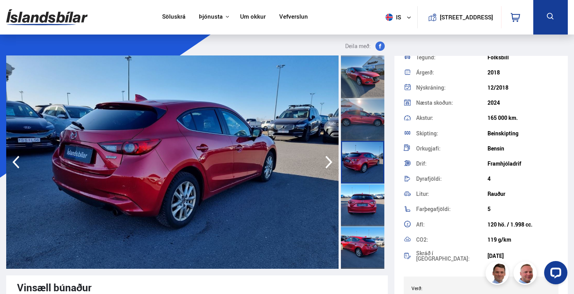
click at [328, 164] on icon "button" at bounding box center [329, 162] width 16 height 19
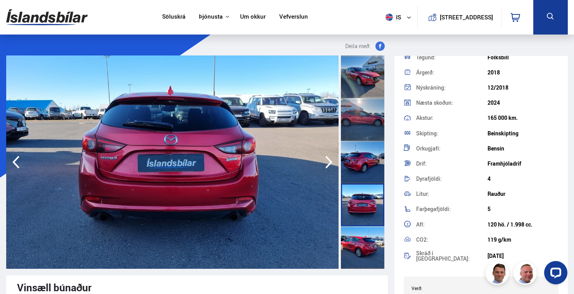
click at [326, 166] on icon "button" at bounding box center [329, 162] width 16 height 19
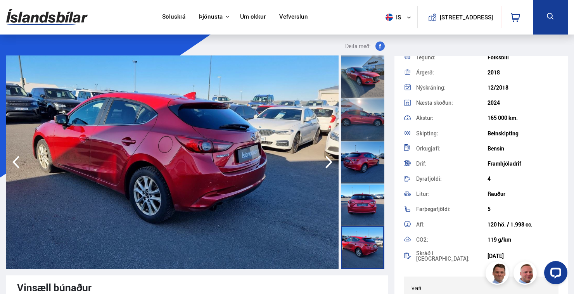
click at [330, 166] on icon "button" at bounding box center [329, 162] width 16 height 19
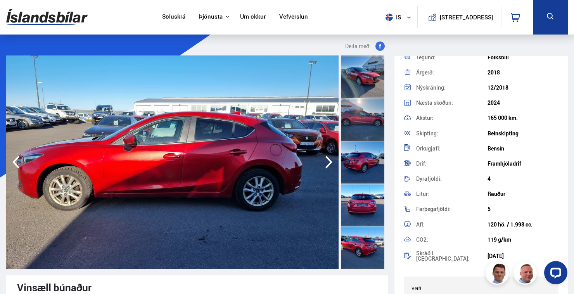
click at [329, 170] on icon "button" at bounding box center [329, 162] width 16 height 19
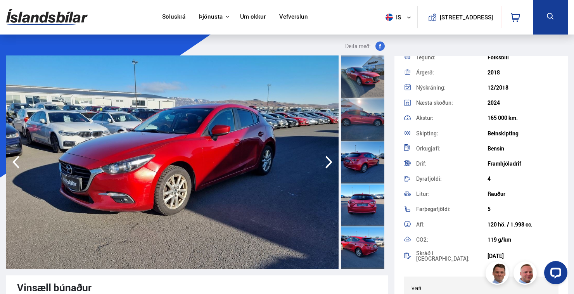
click at [324, 166] on icon "button" at bounding box center [329, 162] width 16 height 19
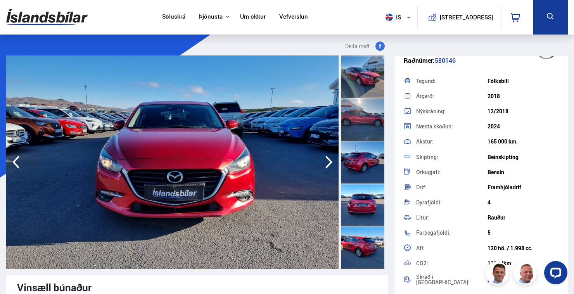
scroll to position [0, 0]
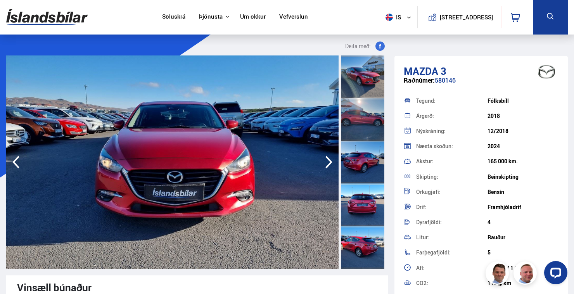
click at [327, 164] on icon "button" at bounding box center [329, 162] width 16 height 19
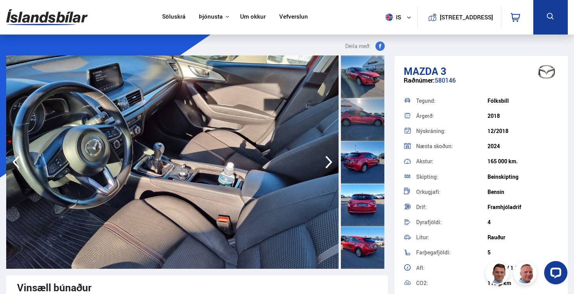
click at [320, 164] on img at bounding box center [172, 161] width 332 height 213
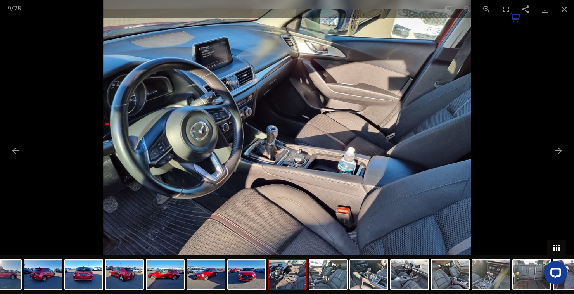
click at [555, 250] on button "Toggle thumbnails" at bounding box center [556, 247] width 19 height 15
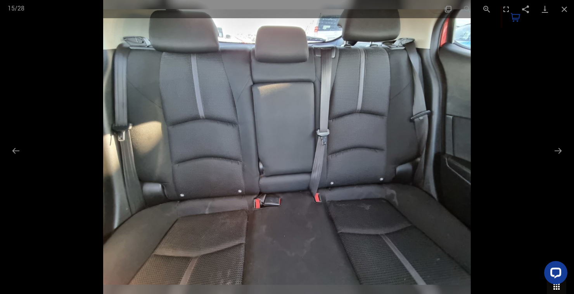
scroll to position [228, 0]
click at [567, 14] on button "Close gallery" at bounding box center [563, 9] width 19 height 18
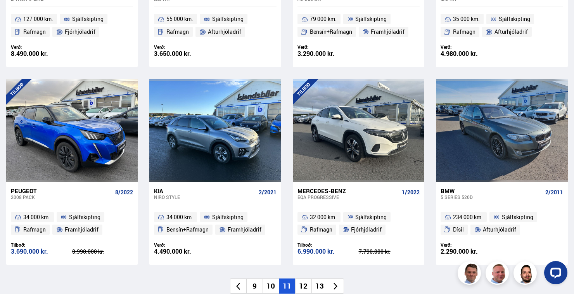
scroll to position [1108, 0]
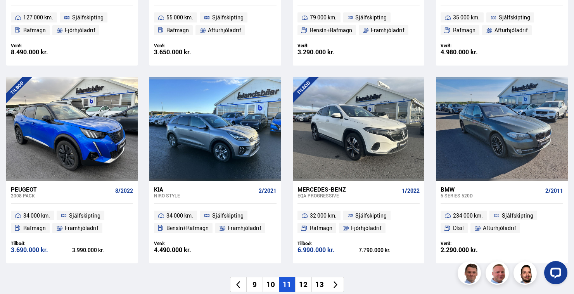
click at [339, 280] on icon at bounding box center [335, 284] width 9 height 9
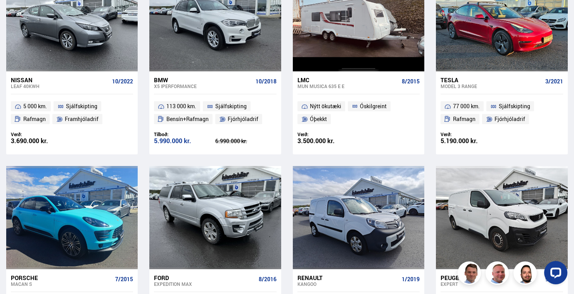
scroll to position [809, 0]
click at [329, 86] on div "Mun Musica 635 E E" at bounding box center [347, 85] width 101 height 5
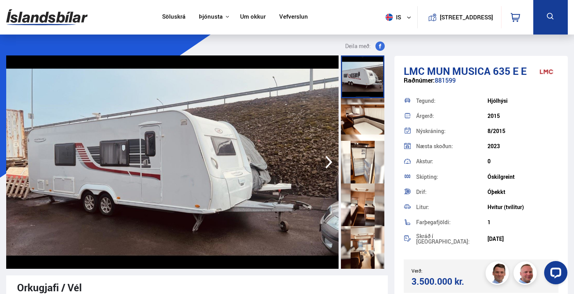
click at [328, 162] on icon "button" at bounding box center [329, 162] width 16 height 19
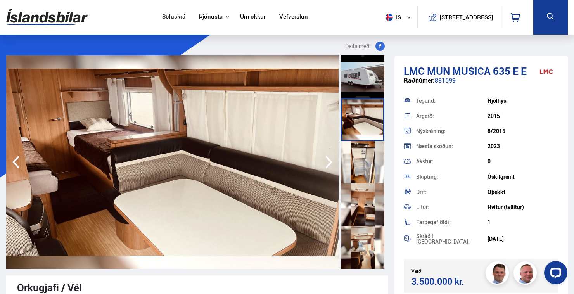
click at [326, 164] on icon "button" at bounding box center [329, 162] width 16 height 19
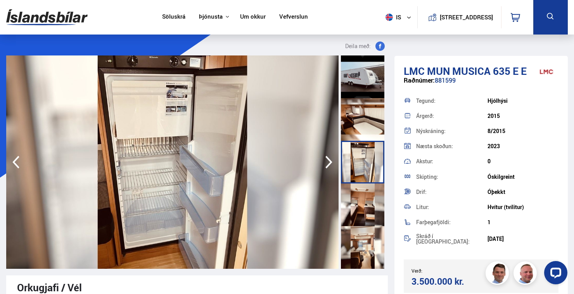
click at [328, 162] on icon "button" at bounding box center [329, 162] width 16 height 19
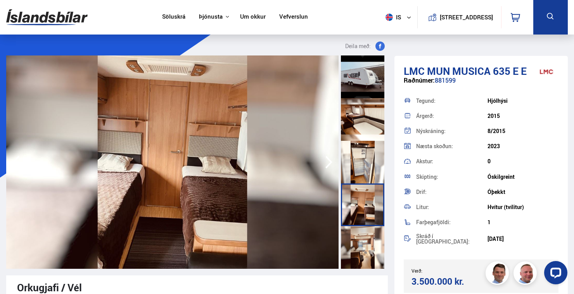
click at [324, 169] on icon "button" at bounding box center [329, 162] width 16 height 19
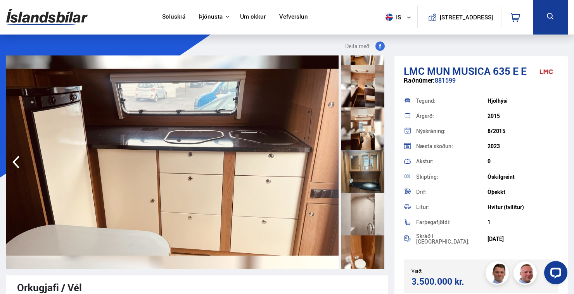
scroll to position [119, 0]
click at [360, 136] on div at bounding box center [362, 128] width 43 height 43
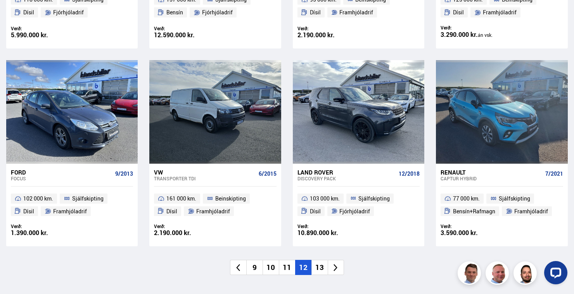
scroll to position [1114, 0]
click at [338, 268] on icon at bounding box center [335, 267] width 9 height 9
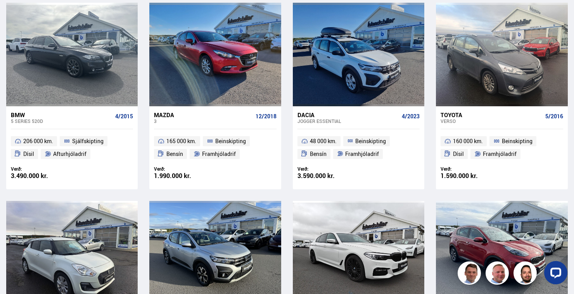
scroll to position [58, 0]
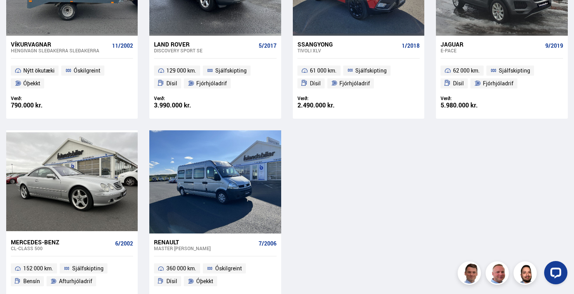
scroll to position [449, 0]
click at [230, 210] on div at bounding box center [241, 181] width 26 height 103
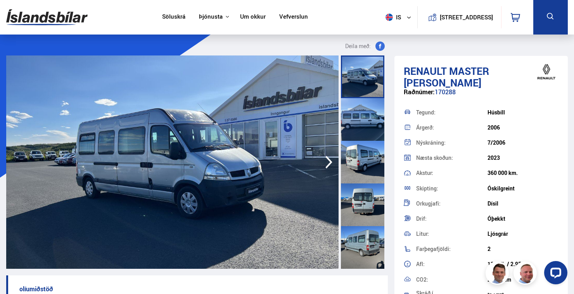
click at [292, 217] on img at bounding box center [172, 161] width 332 height 213
click at [278, 218] on img at bounding box center [172, 161] width 332 height 213
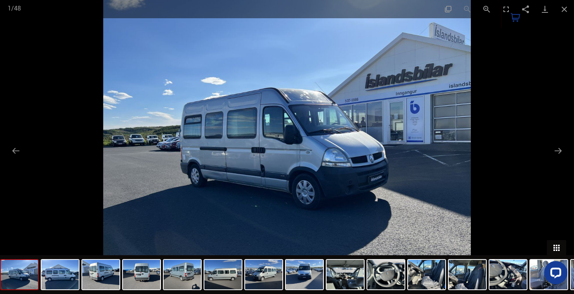
click at [555, 255] on button "Toggle thumbnails" at bounding box center [556, 247] width 19 height 15
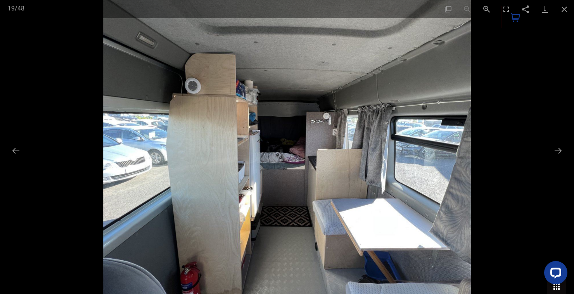
scroll to position [532, 0]
click at [561, 13] on button "Close gallery" at bounding box center [563, 9] width 19 height 18
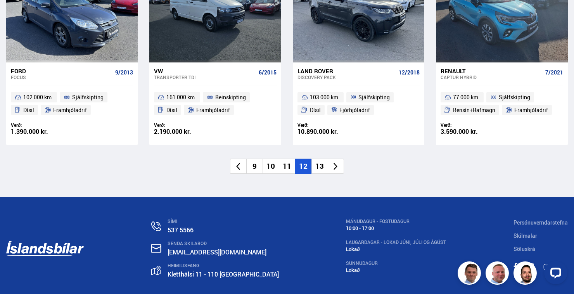
scroll to position [1215, 0]
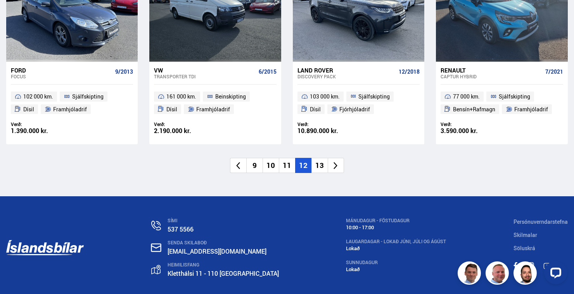
click at [328, 164] on li at bounding box center [336, 165] width 16 height 15
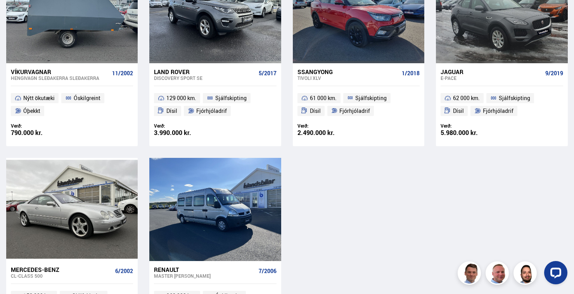
scroll to position [421, 0]
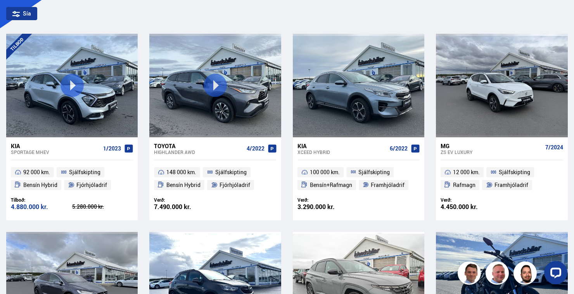
scroll to position [150, 0]
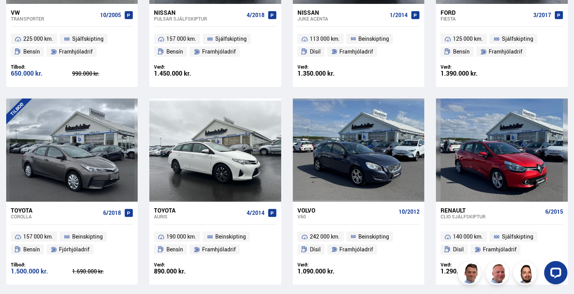
scroll to position [876, 0]
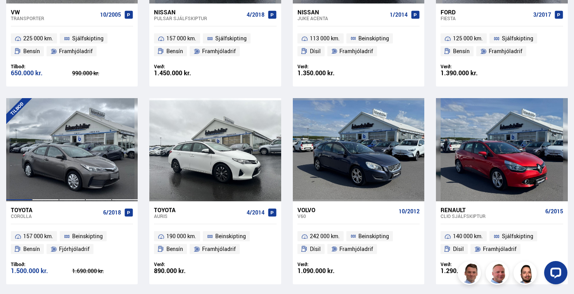
click at [84, 176] on div at bounding box center [72, 149] width 26 height 103
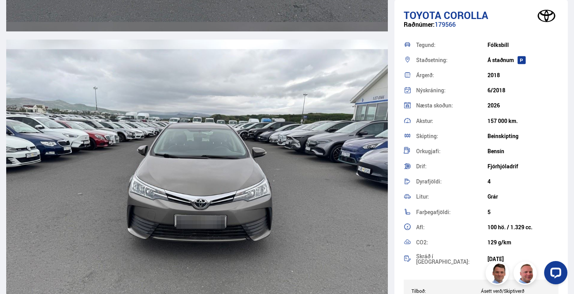
scroll to position [2841, 0]
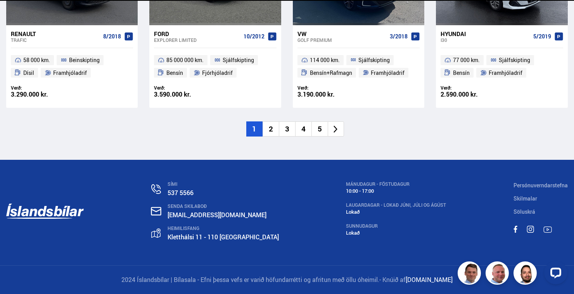
scroll to position [959, 0]
